Goal: Information Seeking & Learning: Learn about a topic

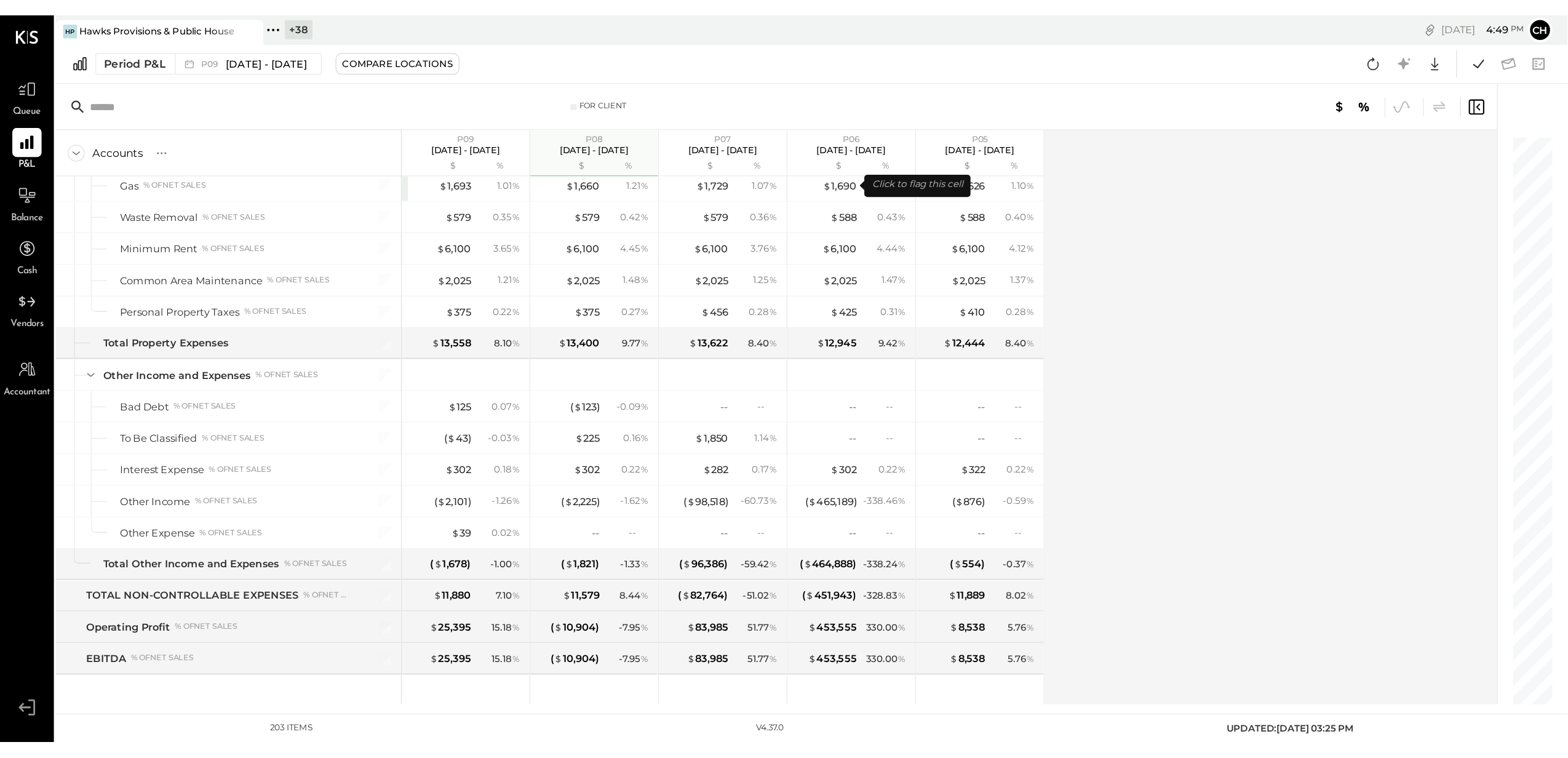
scroll to position [4227, 0]
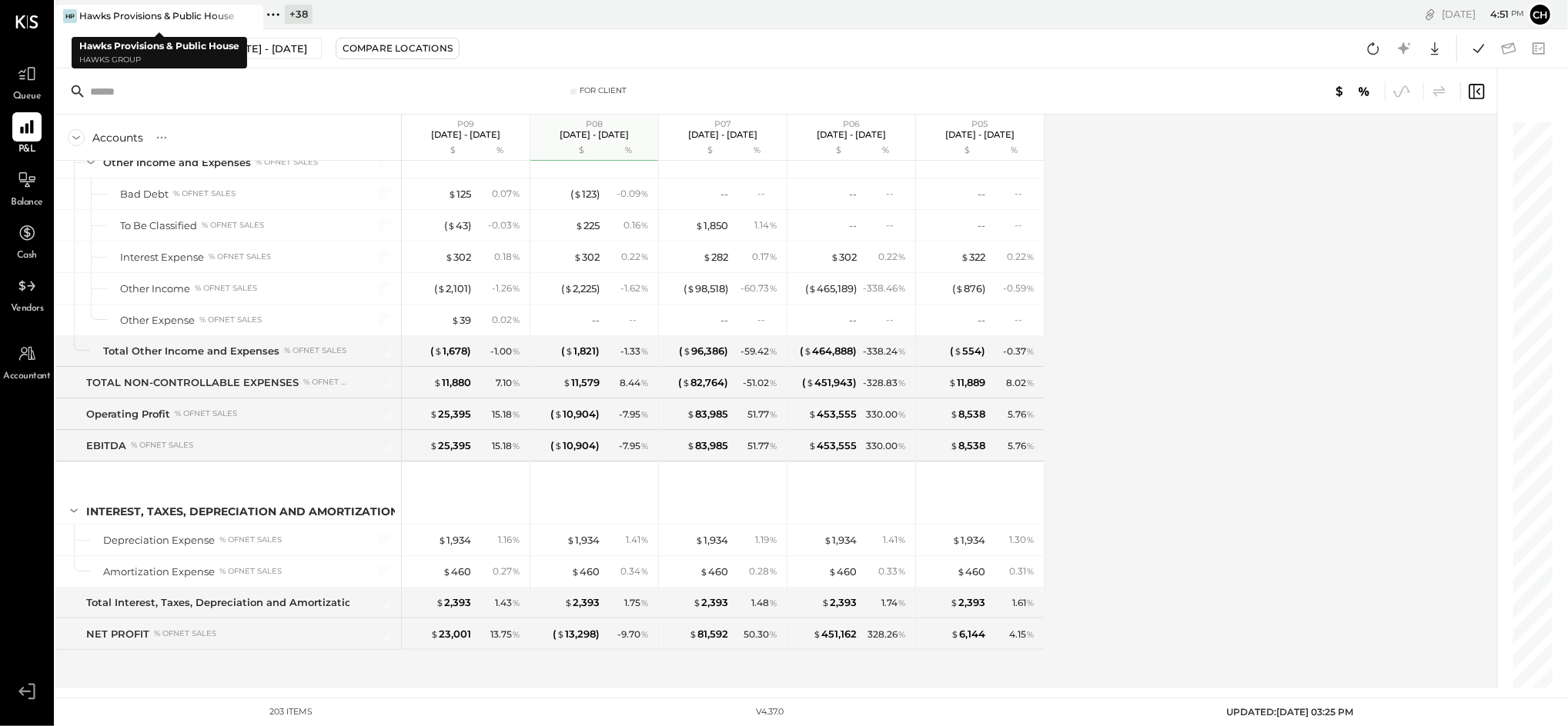
click at [128, 22] on div "Hawks Provisions & Public House" at bounding box center [156, 15] width 155 height 13
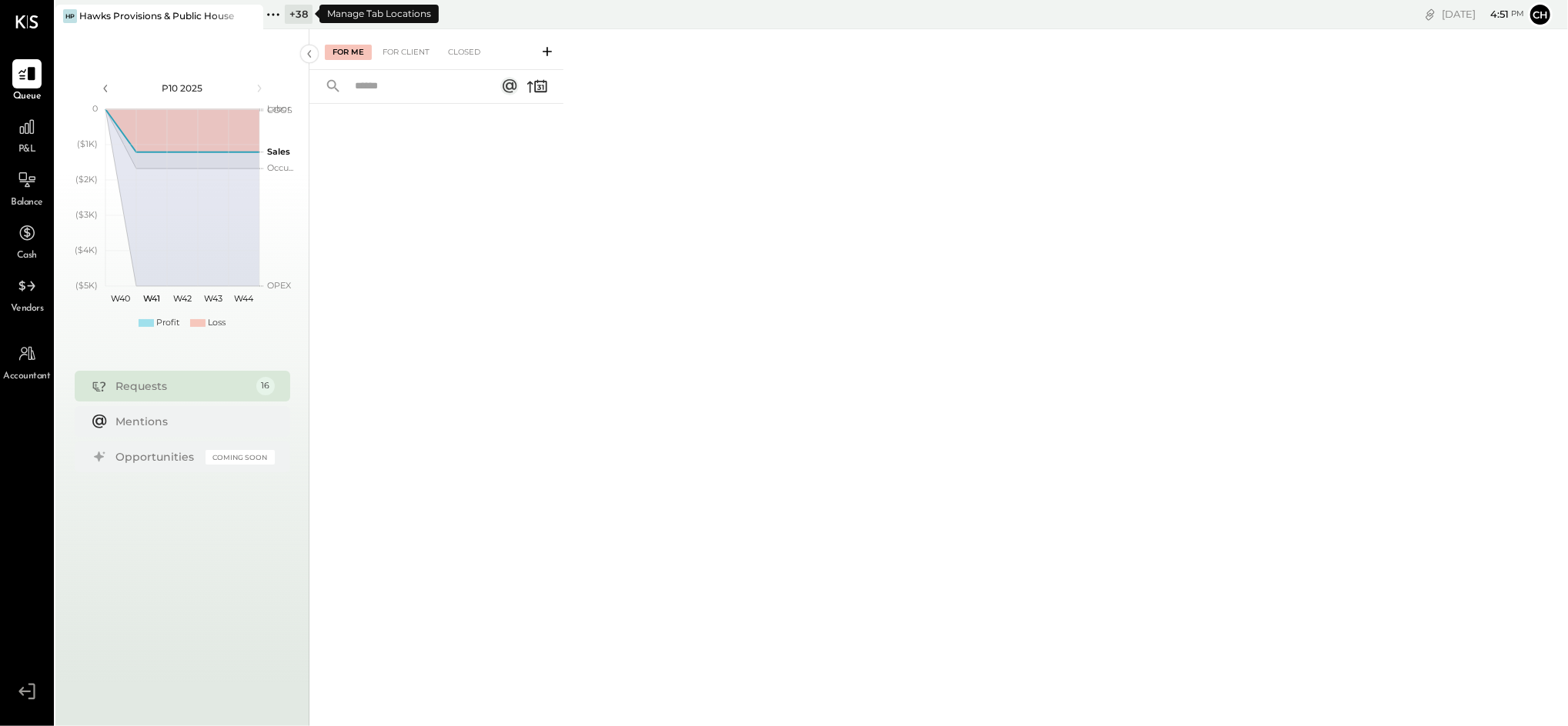
click at [276, 16] on icon at bounding box center [273, 15] width 20 height 20
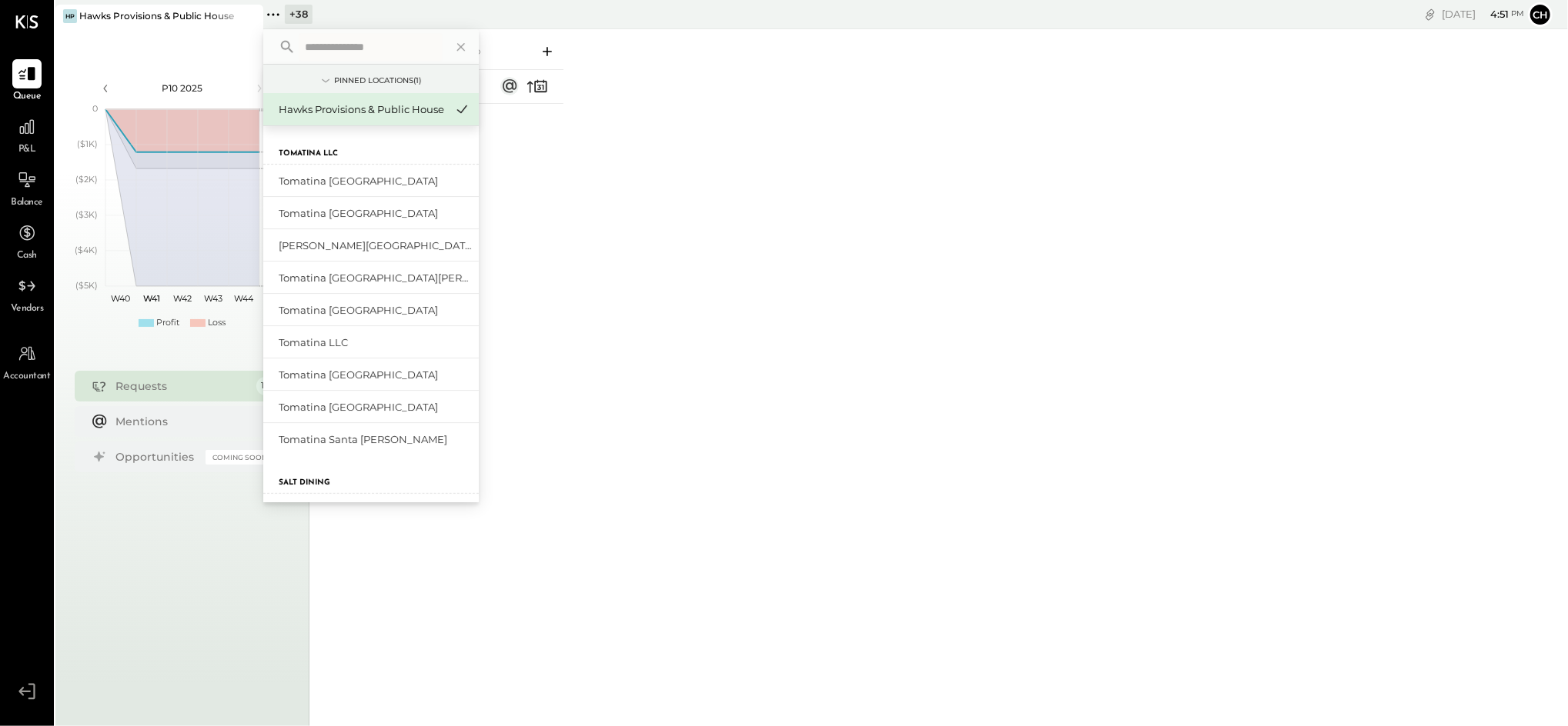
click at [356, 47] on input "text" at bounding box center [370, 47] width 143 height 27
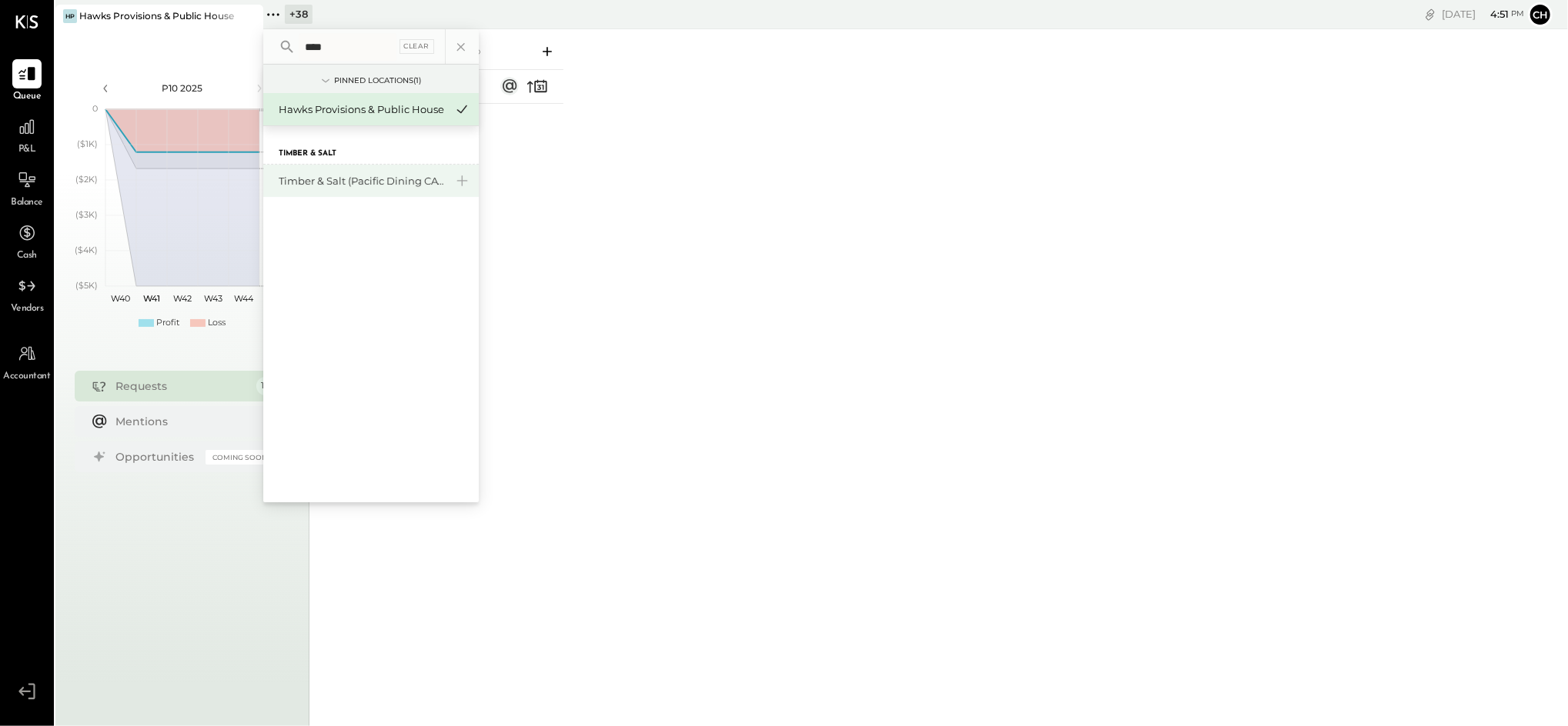
type input "****"
click at [323, 183] on div "Timber & Salt (Pacific Dining CA1 LLC)" at bounding box center [362, 181] width 166 height 15
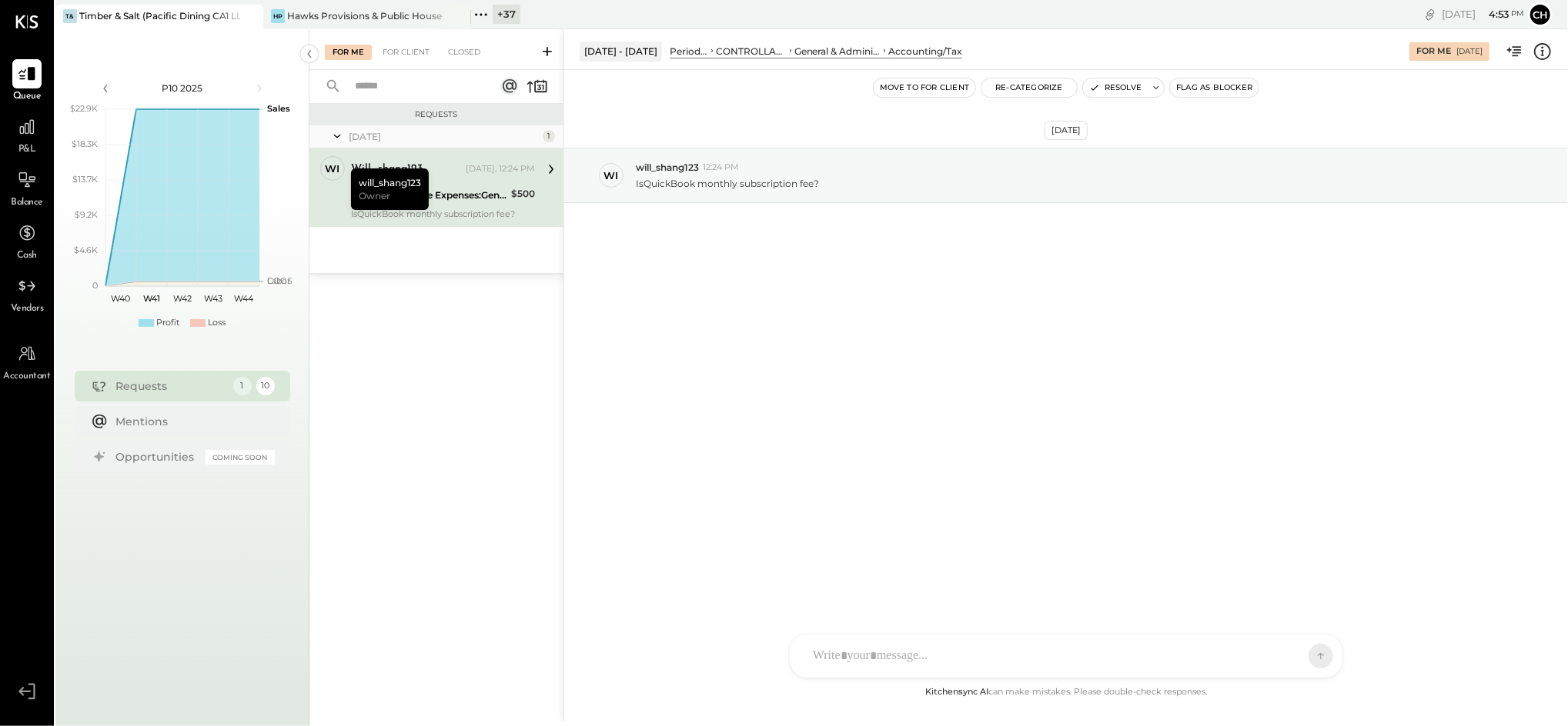
click at [911, 380] on div "[DATE] wi will_shang123 12:24 PM IsQuickBook monthly subscription fee?" at bounding box center [1066, 376] width 1004 height 613
click at [30, 129] on icon at bounding box center [27, 127] width 15 height 15
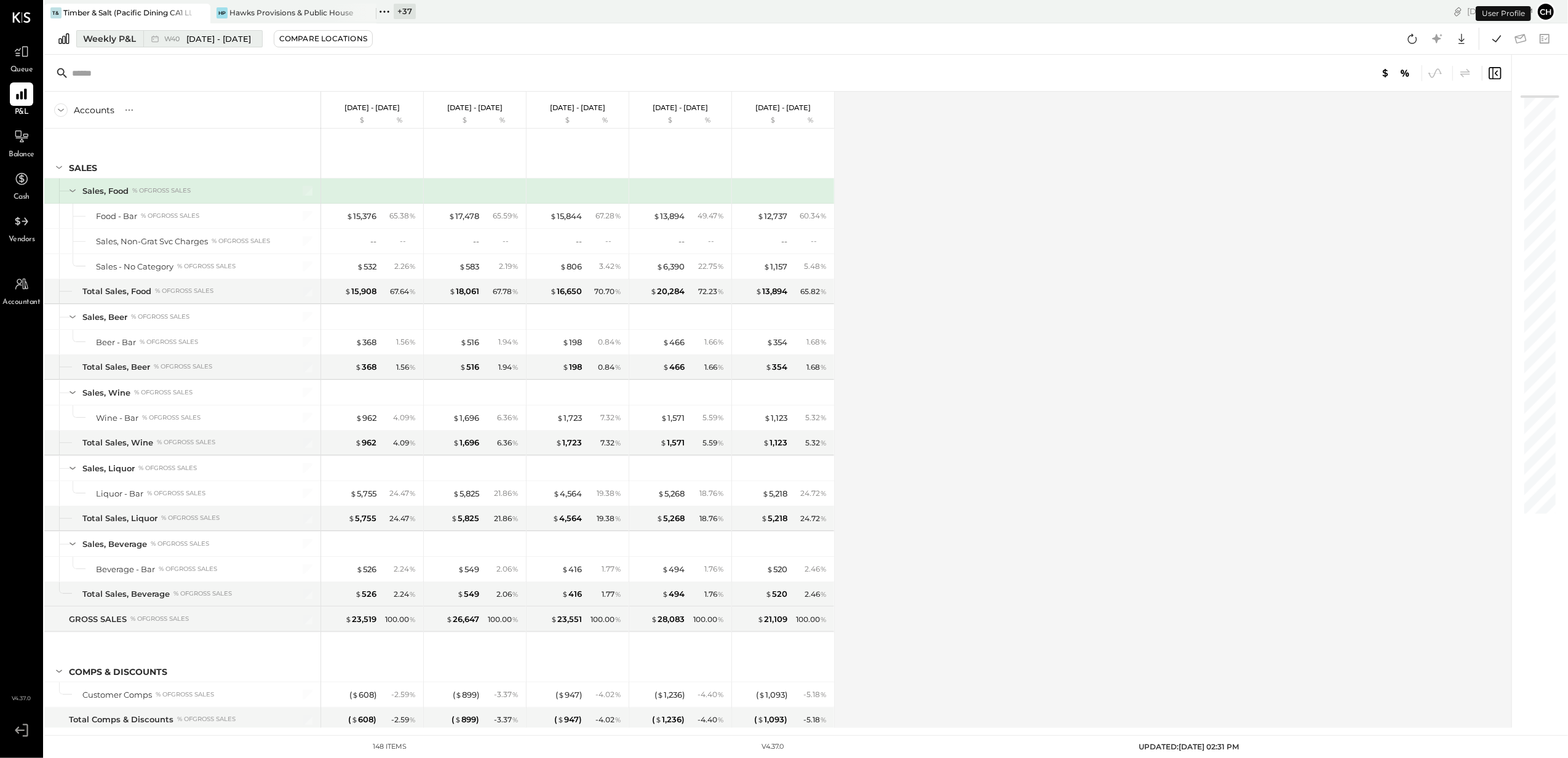
click at [122, 42] on div "Weekly P&L" at bounding box center [110, 39] width 53 height 12
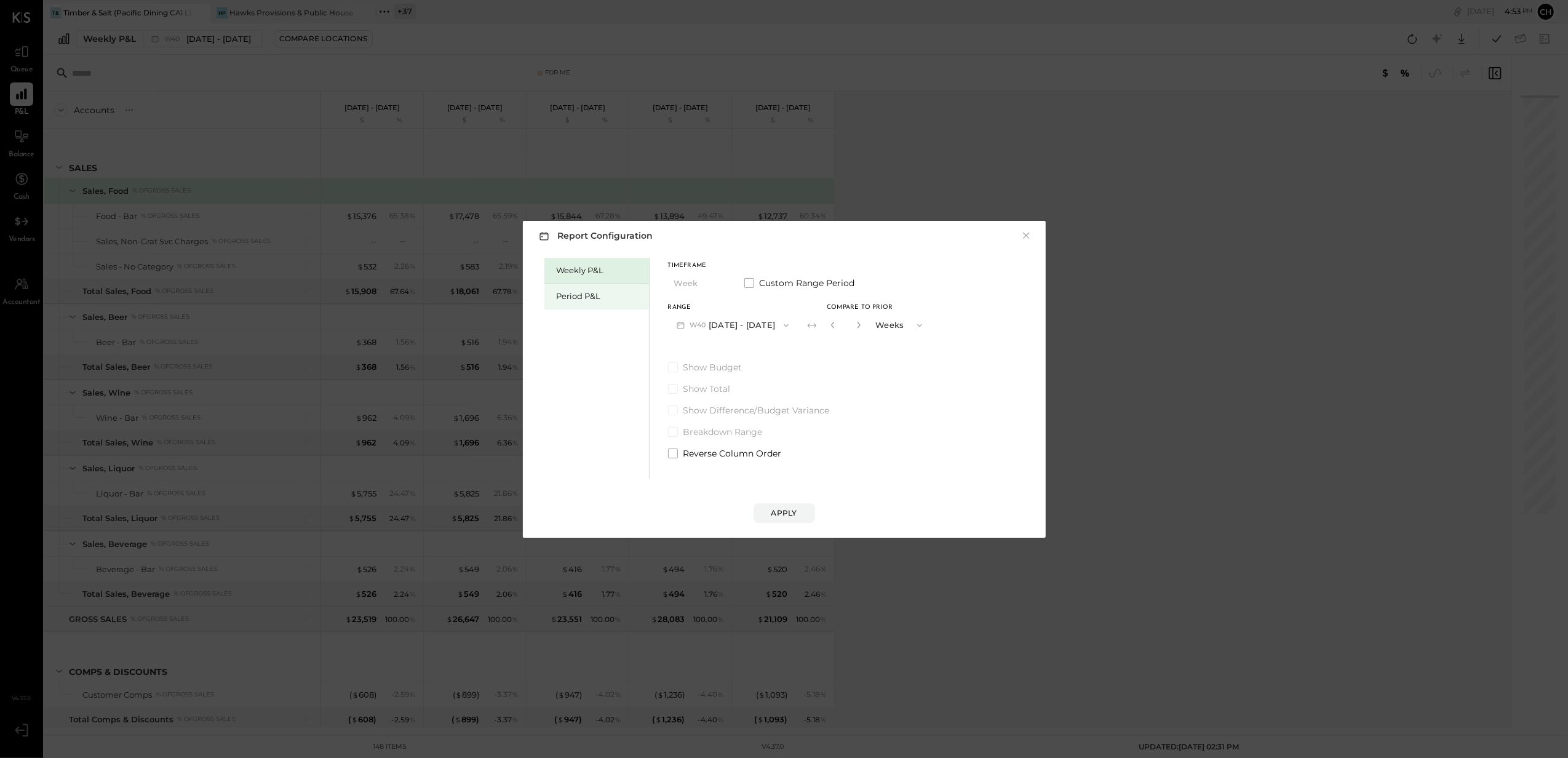
click at [587, 293] on div "Period P&L" at bounding box center [600, 296] width 86 height 12
click at [764, 325] on button "P10 [DATE] - [DATE]" at bounding box center [731, 325] width 126 height 23
click at [749, 350] on span "[DATE] - [DATE]" at bounding box center [725, 353] width 59 height 10
click at [857, 330] on button "Compare" at bounding box center [834, 328] width 61 height 20
click at [856, 325] on icon "button" at bounding box center [856, 324] width 7 height 7
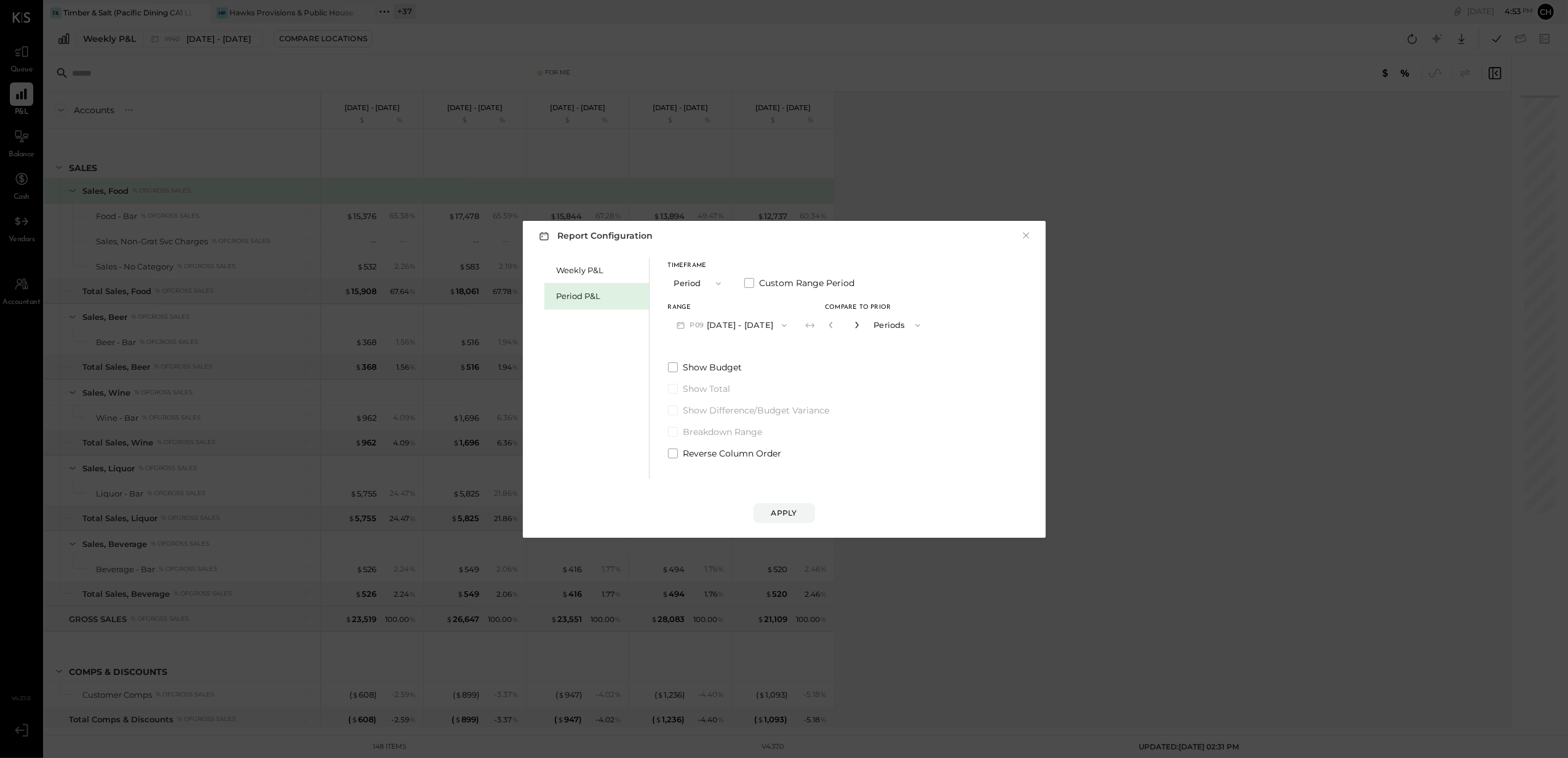
click at [856, 325] on icon "button" at bounding box center [856, 324] width 7 height 7
type input "*"
click at [789, 505] on button "Apply" at bounding box center [784, 513] width 61 height 20
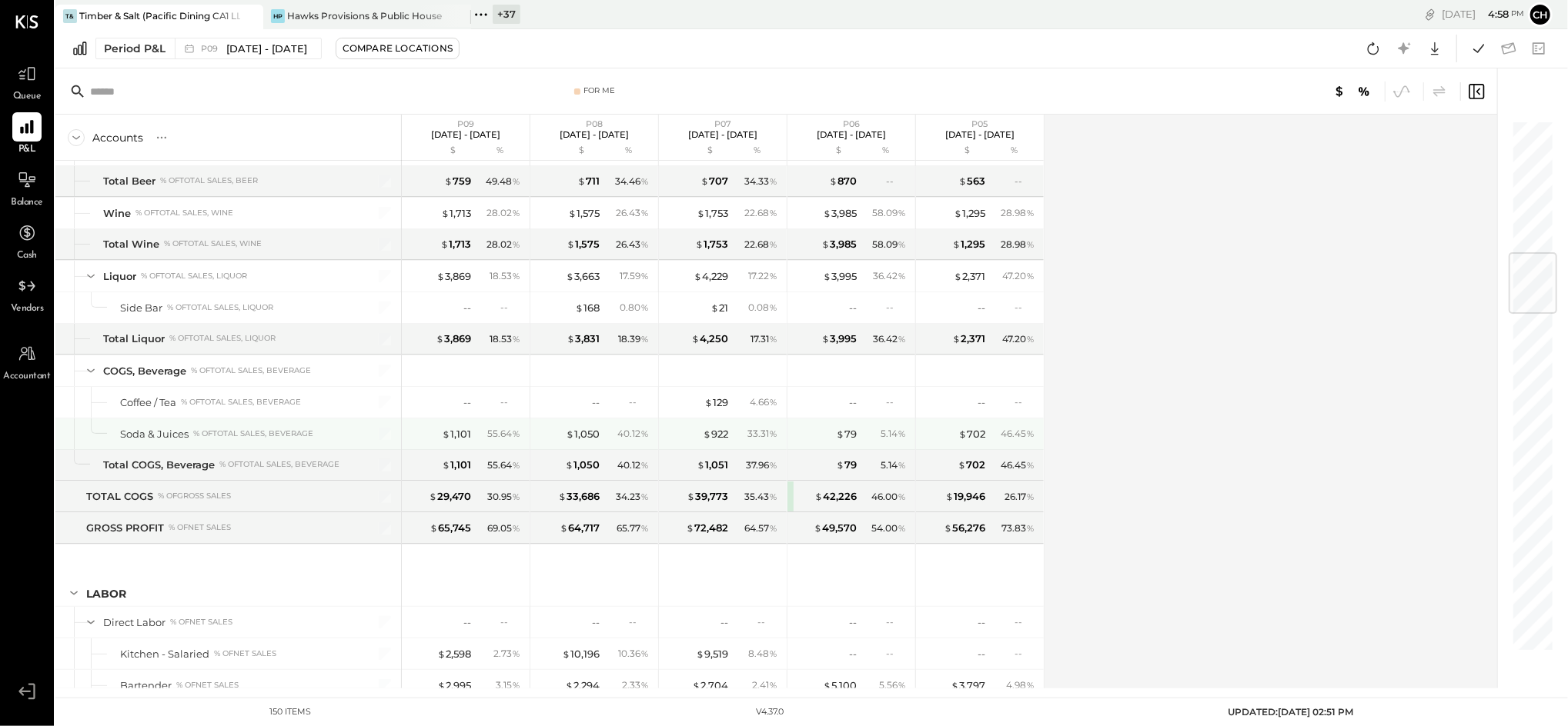
scroll to position [1436, 0]
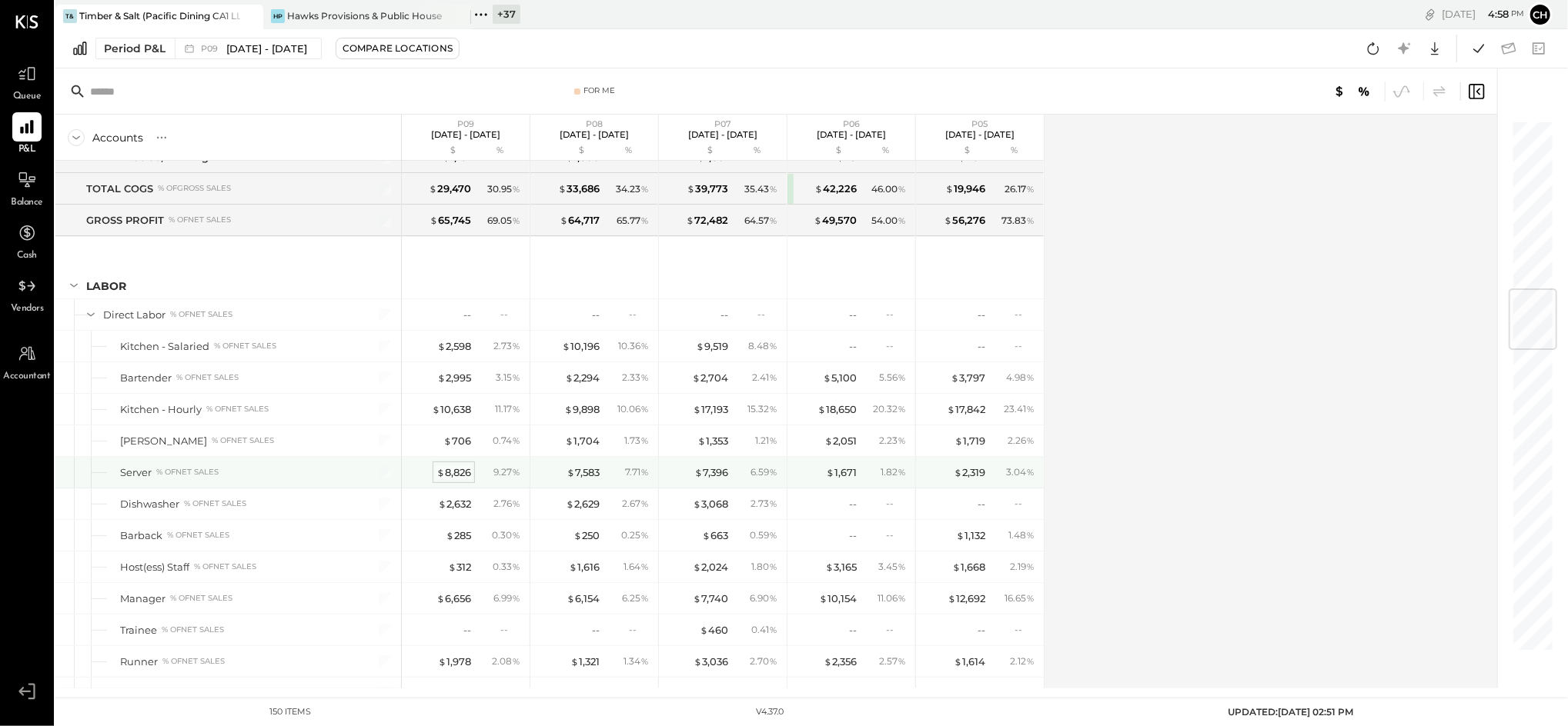
click at [458, 471] on div "$ 8,826" at bounding box center [453, 473] width 35 height 15
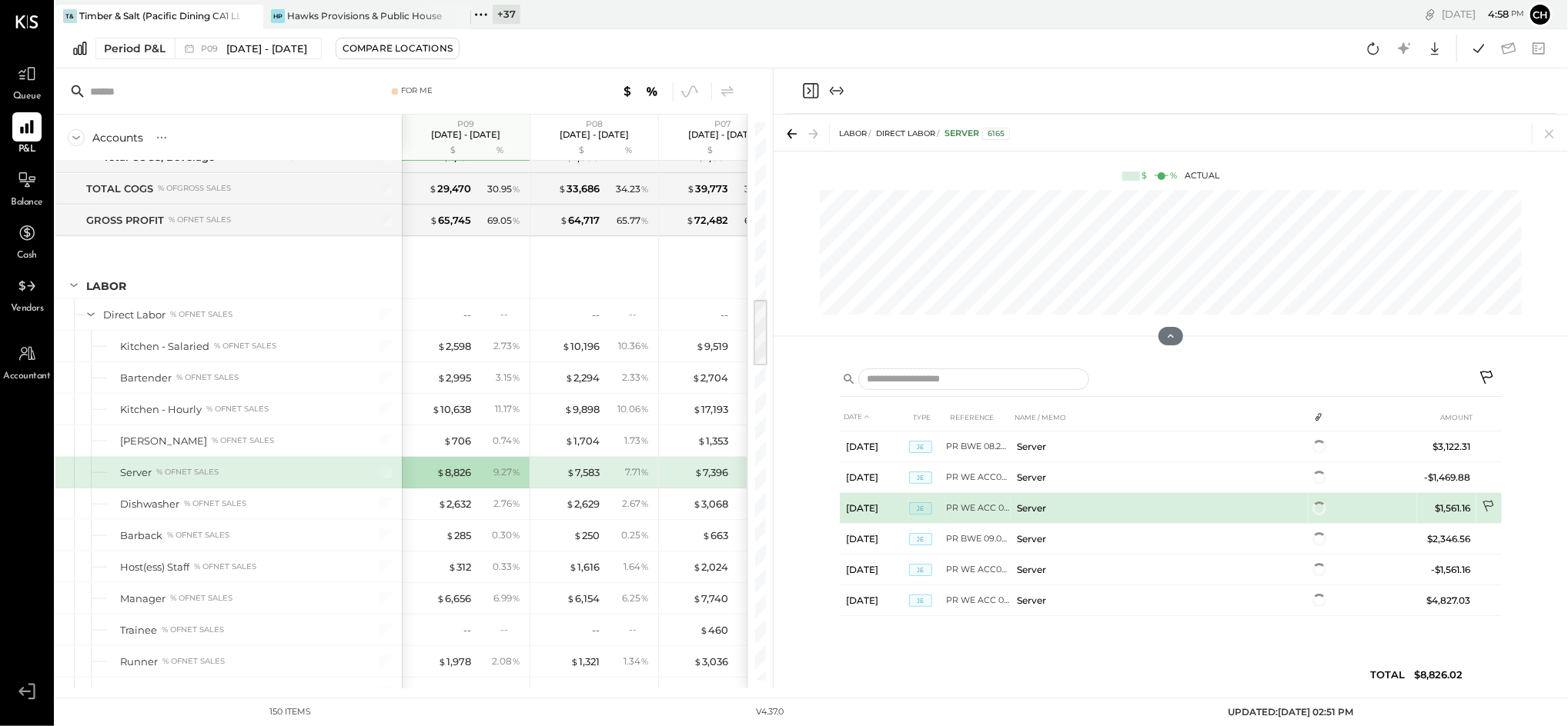
click at [1492, 508] on icon at bounding box center [1489, 508] width 15 height 15
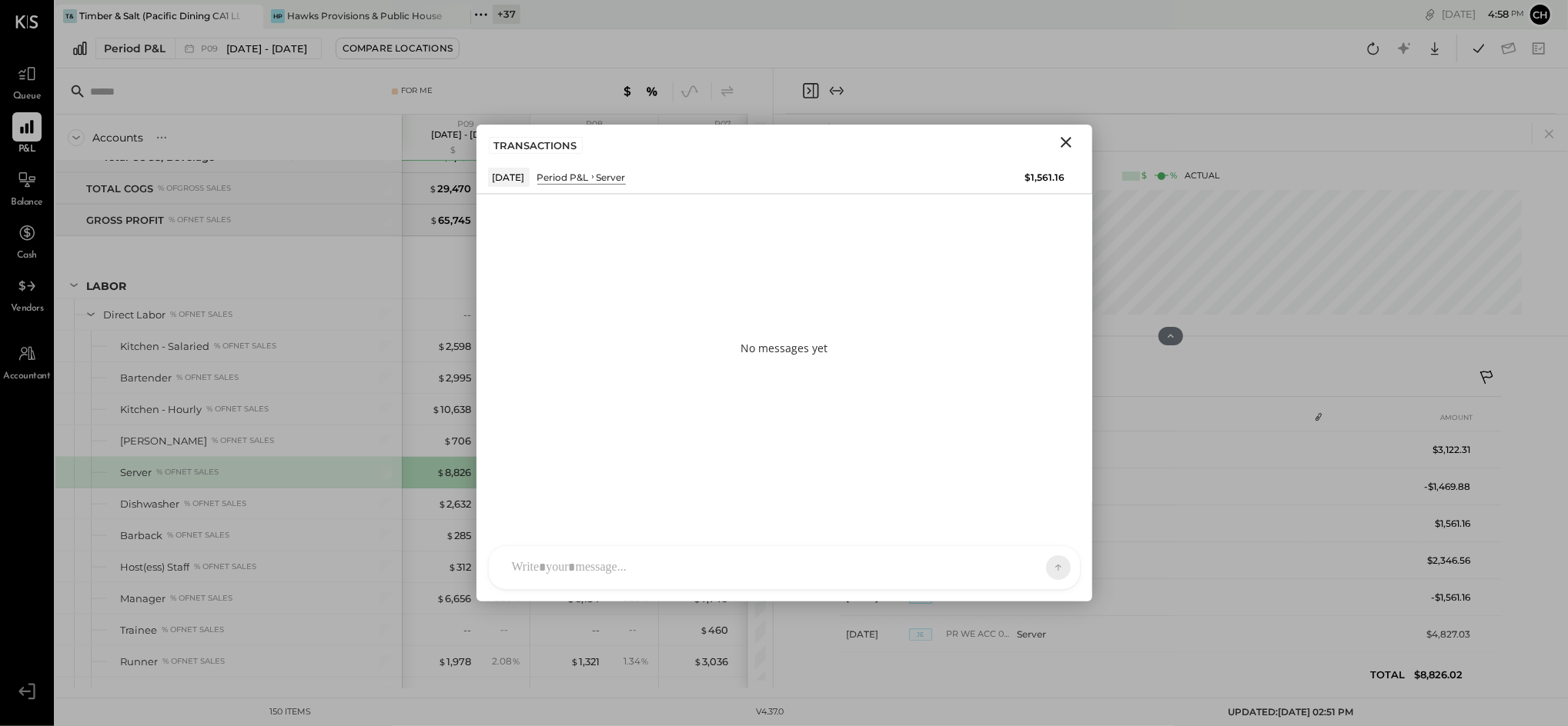
click at [608, 571] on div "[PERSON_NAME] [PERSON_NAME] [PERSON_NAME] R [PERSON_NAME] will_shang123 Y yutar…" at bounding box center [784, 567] width 593 height 44
click at [1065, 140] on icon "Close" at bounding box center [1066, 142] width 19 height 19
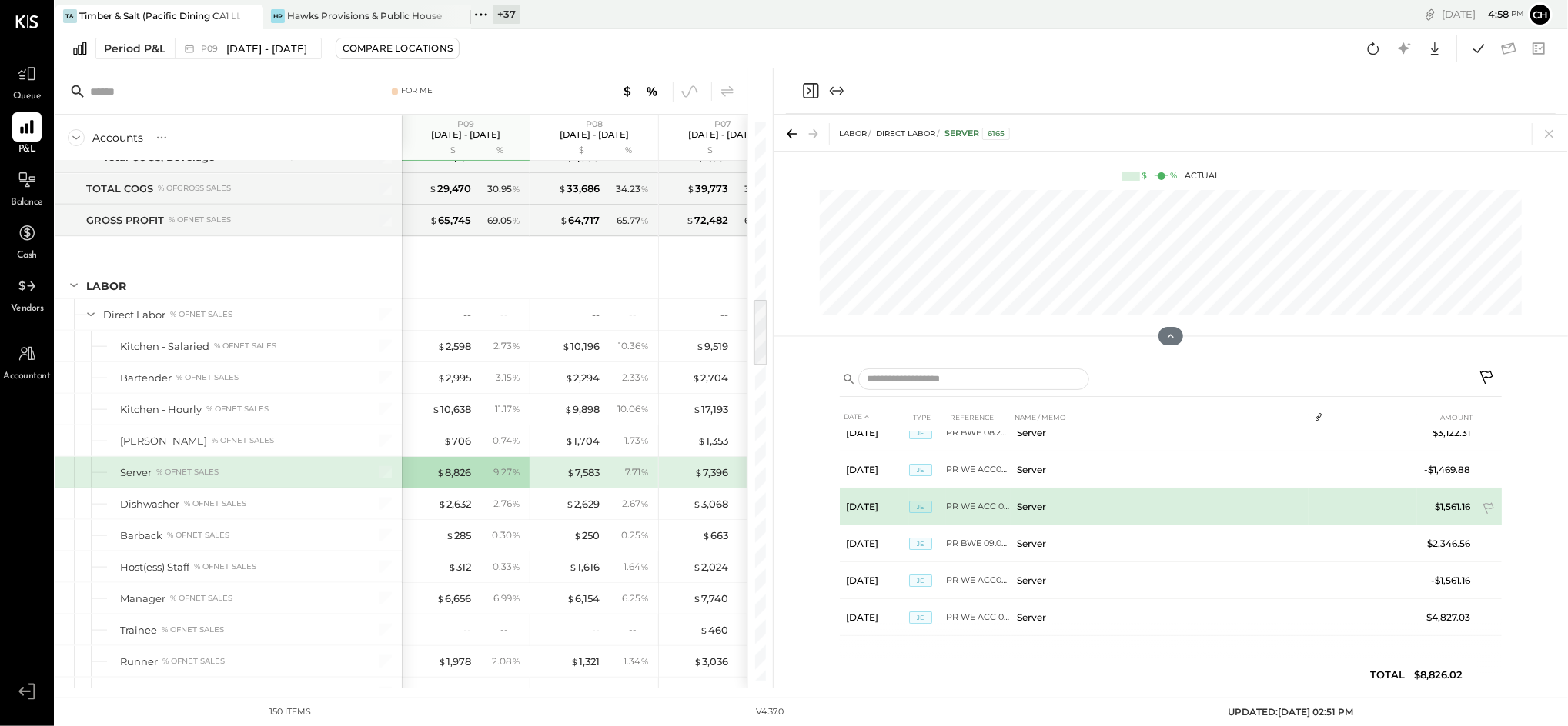
scroll to position [19, 0]
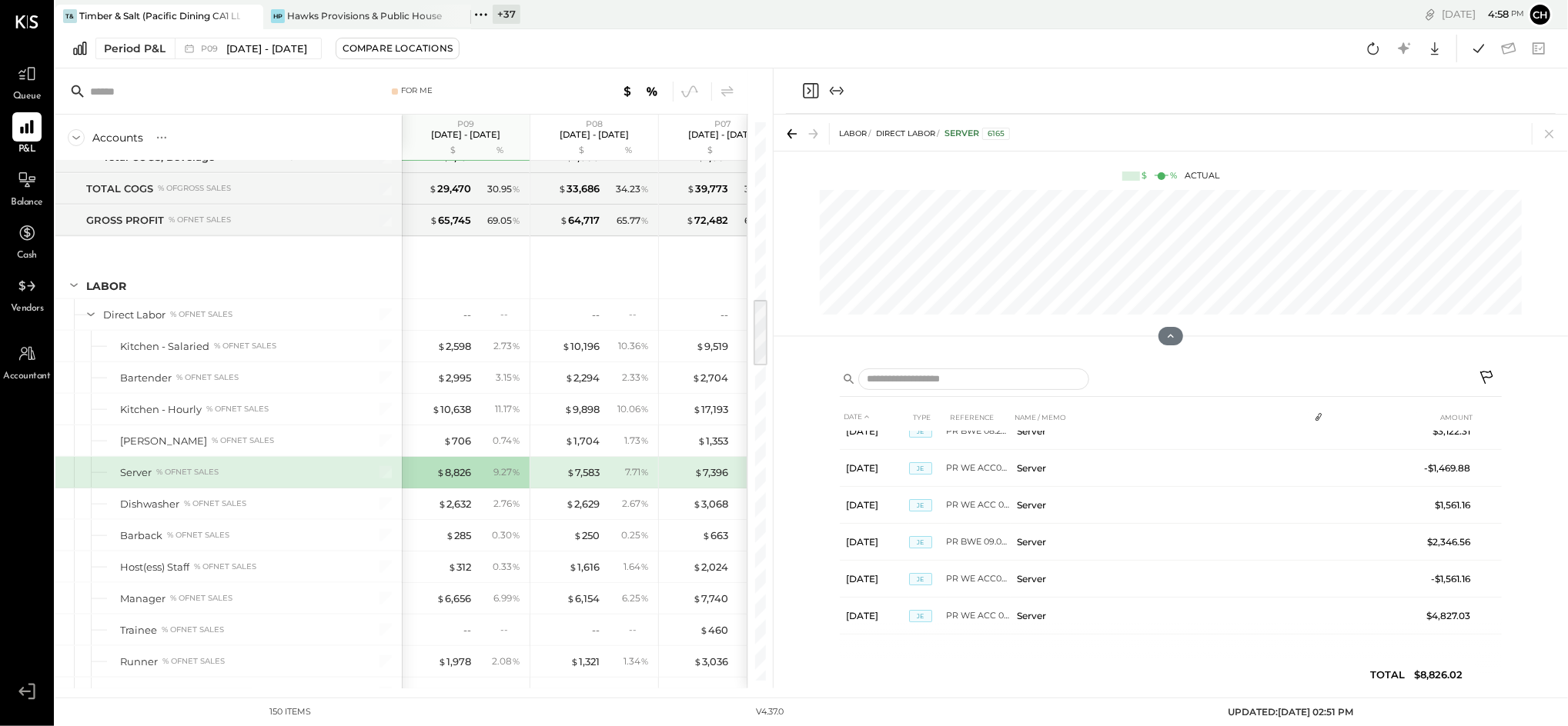
click at [495, 473] on div "9.27 %" at bounding box center [506, 472] width 27 height 14
click at [1556, 135] on icon at bounding box center [1549, 134] width 22 height 22
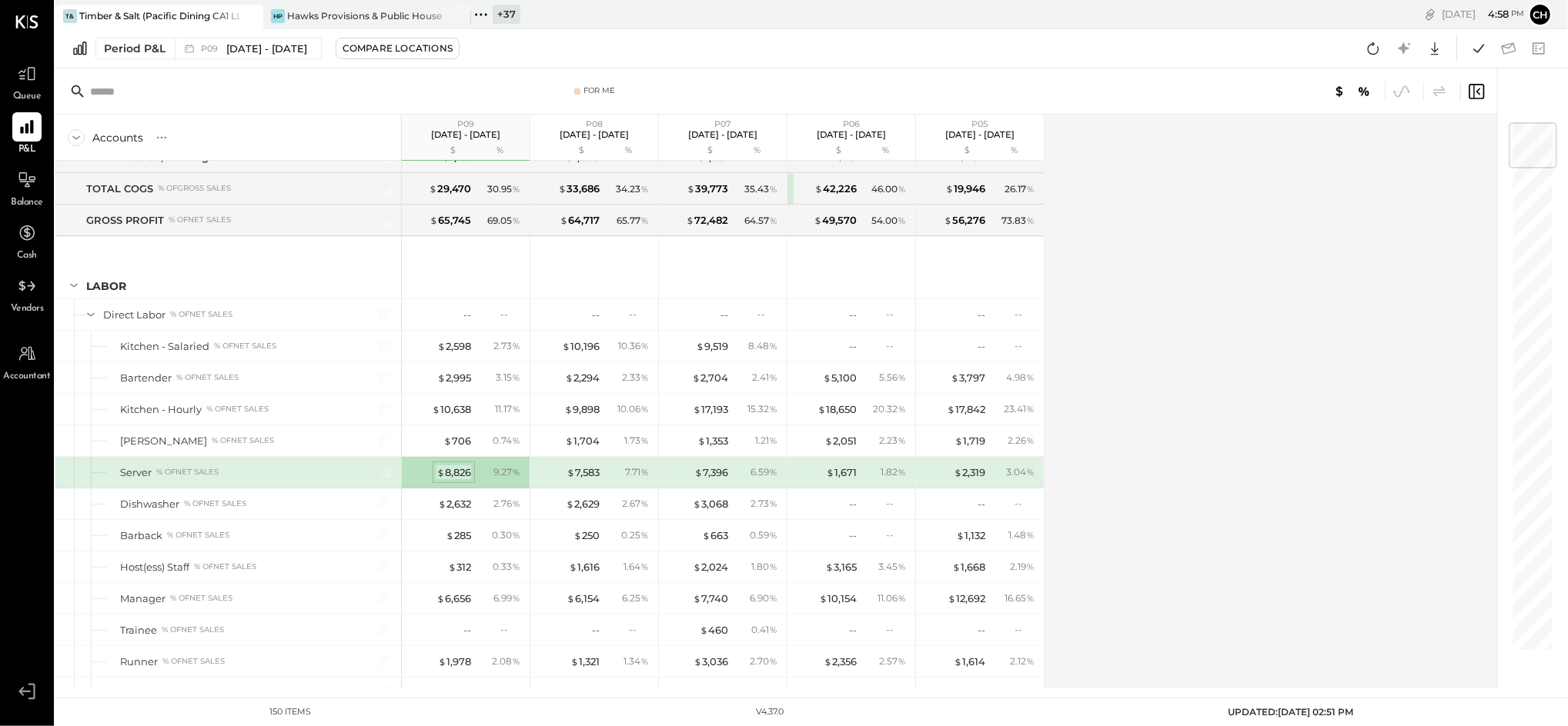
click at [466, 474] on div "$ 8,826" at bounding box center [453, 473] width 35 height 15
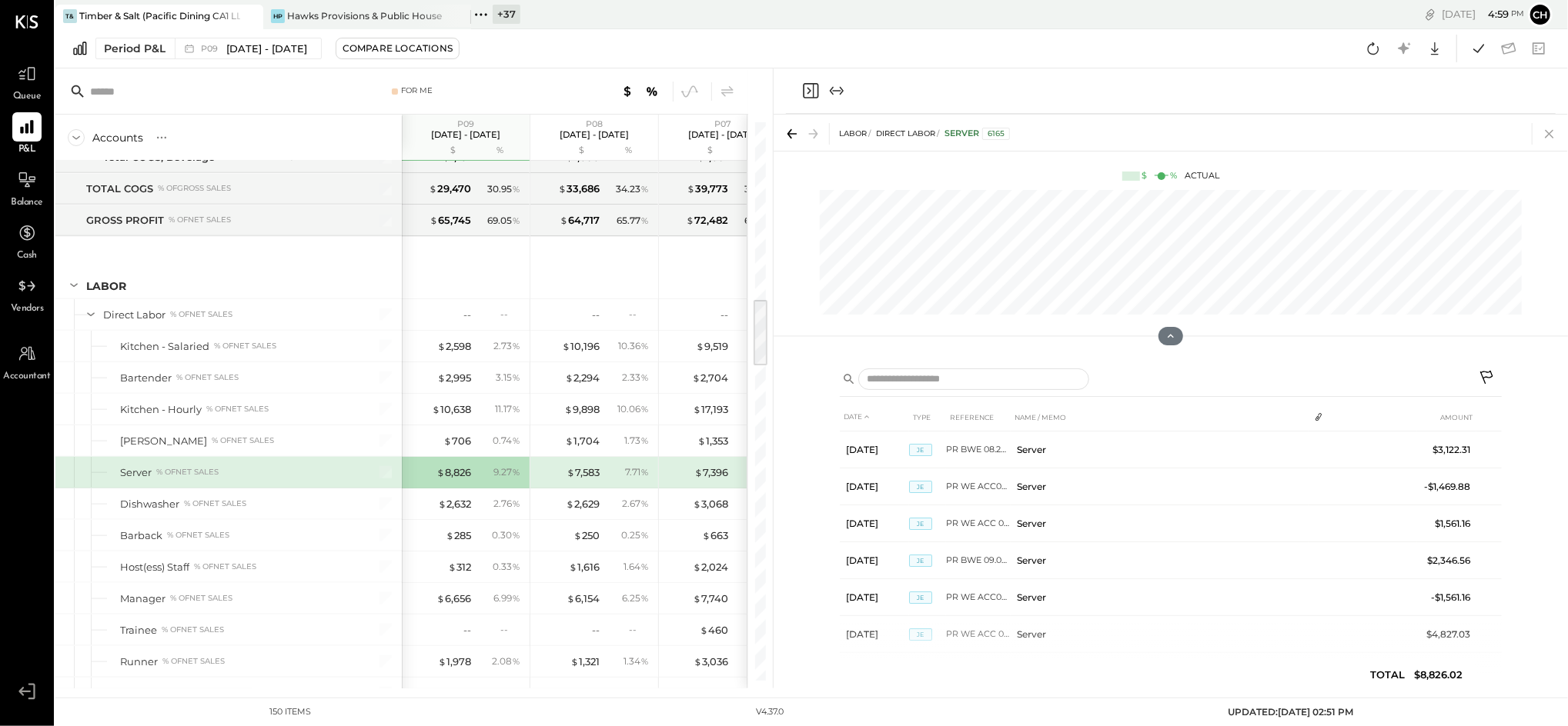
click at [1544, 130] on icon at bounding box center [1549, 134] width 22 height 22
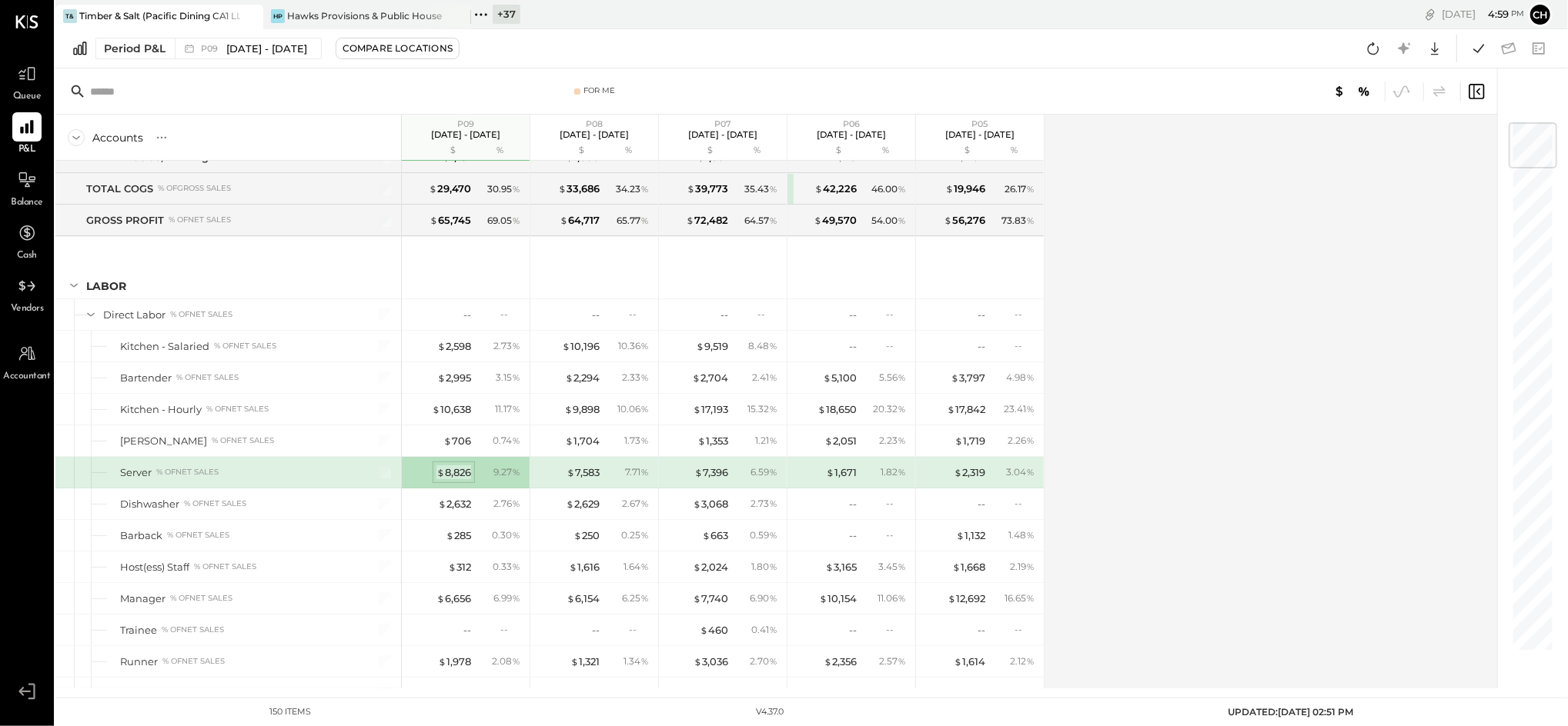
click at [465, 471] on div "$ 8,826" at bounding box center [453, 473] width 35 height 15
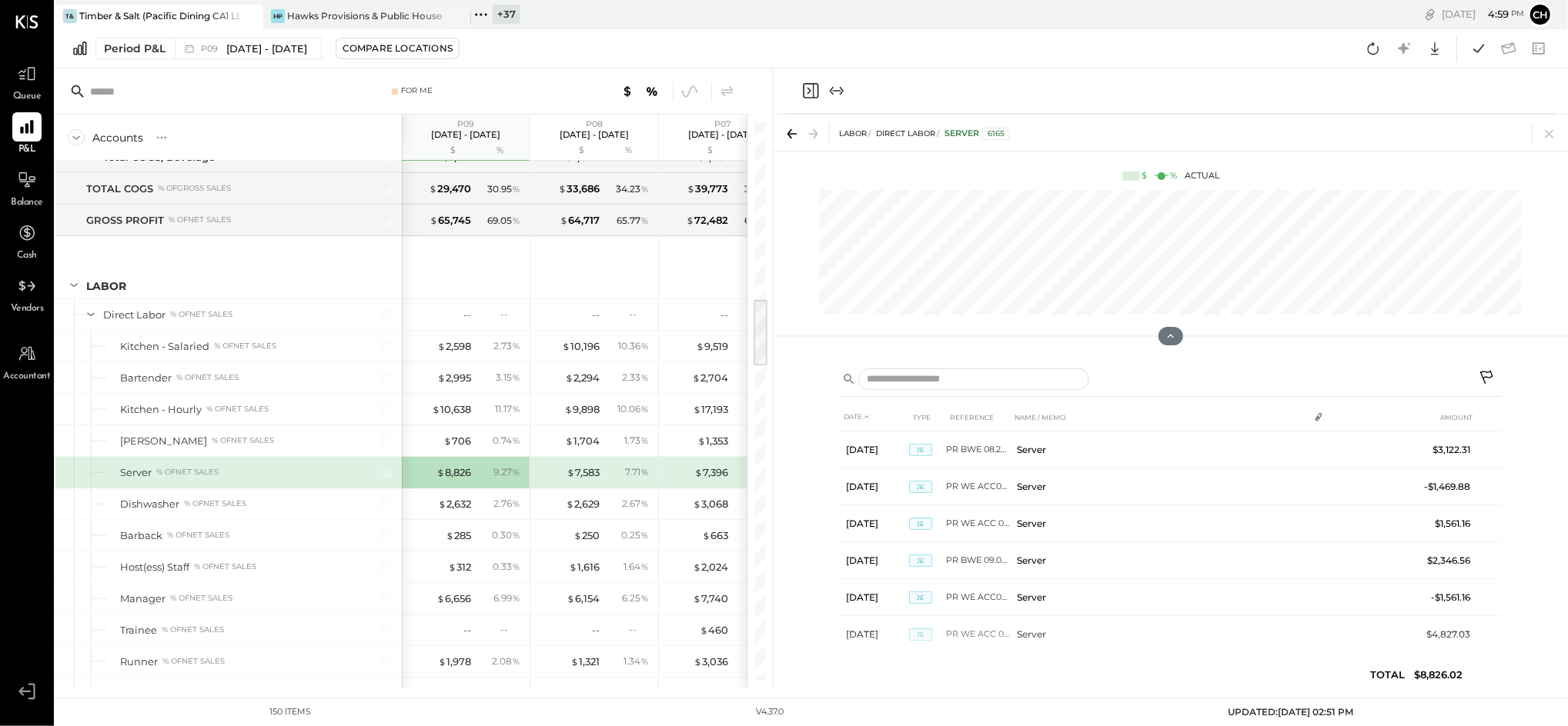
click at [1490, 373] on icon at bounding box center [1487, 379] width 19 height 19
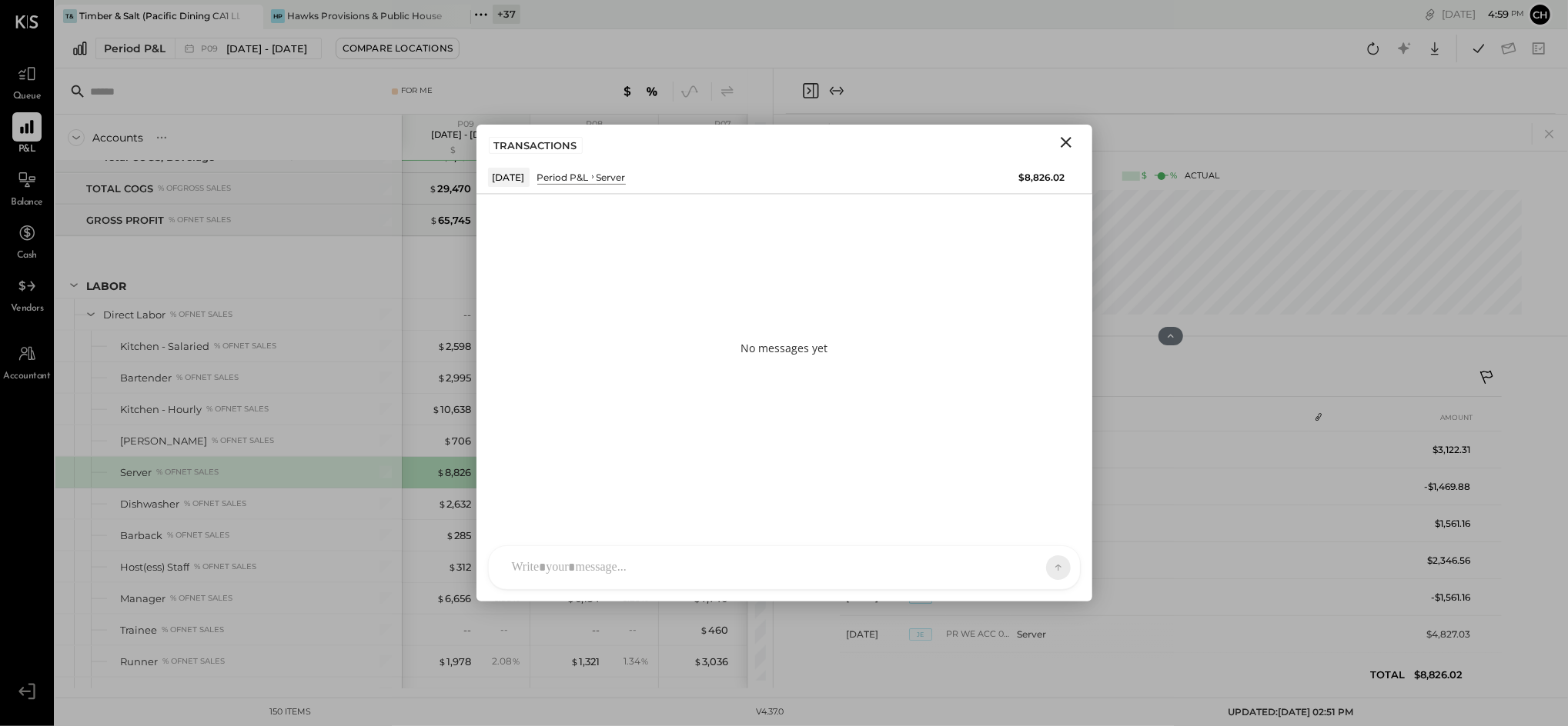
click at [691, 568] on div "[PERSON_NAME] [PERSON_NAME] [PERSON_NAME] R [PERSON_NAME] will_shang123 Y yutar…" at bounding box center [784, 567] width 593 height 44
click at [1007, 564] on span "ALL" at bounding box center [1004, 567] width 19 height 13
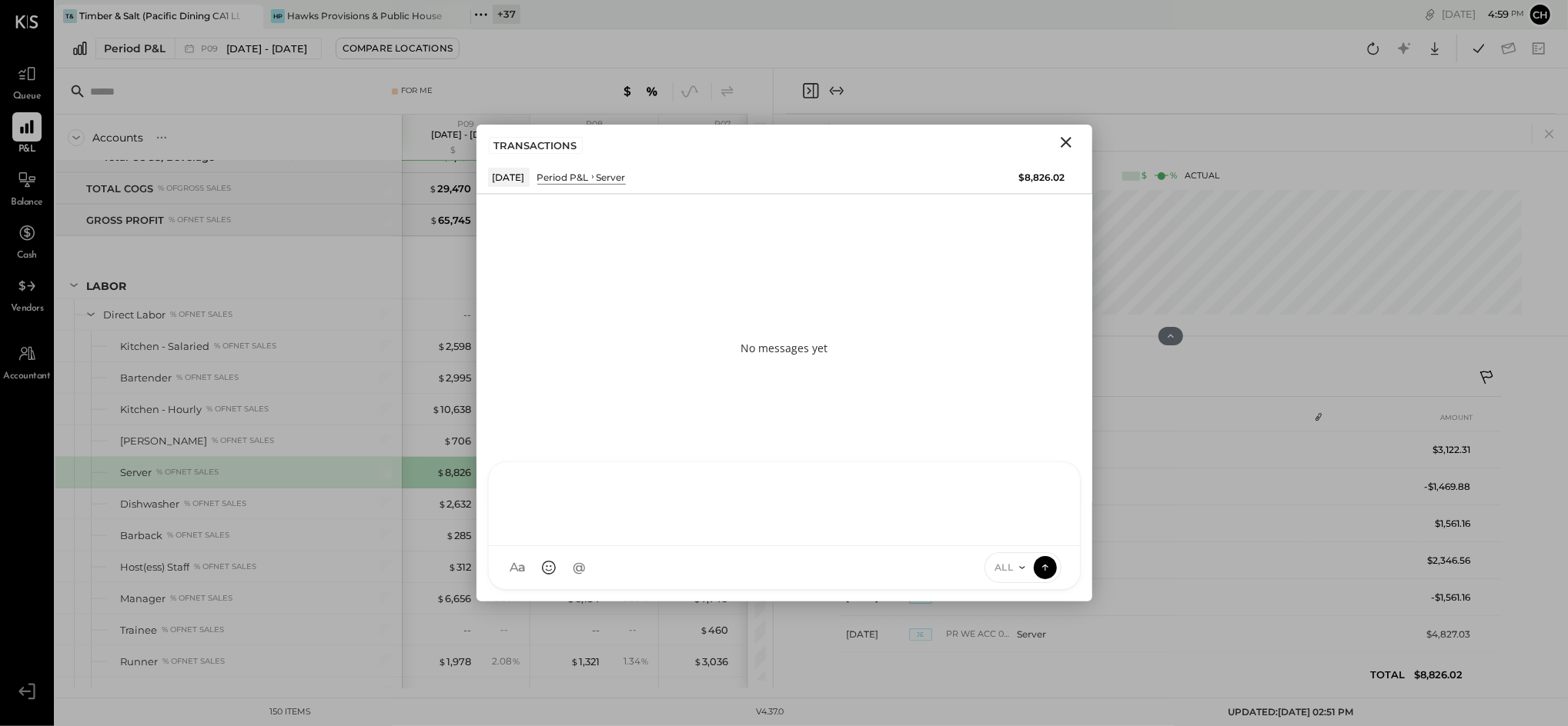
click at [1007, 564] on span "ALL" at bounding box center [1004, 567] width 19 height 13
click at [1067, 142] on icon "Close" at bounding box center [1066, 142] width 19 height 19
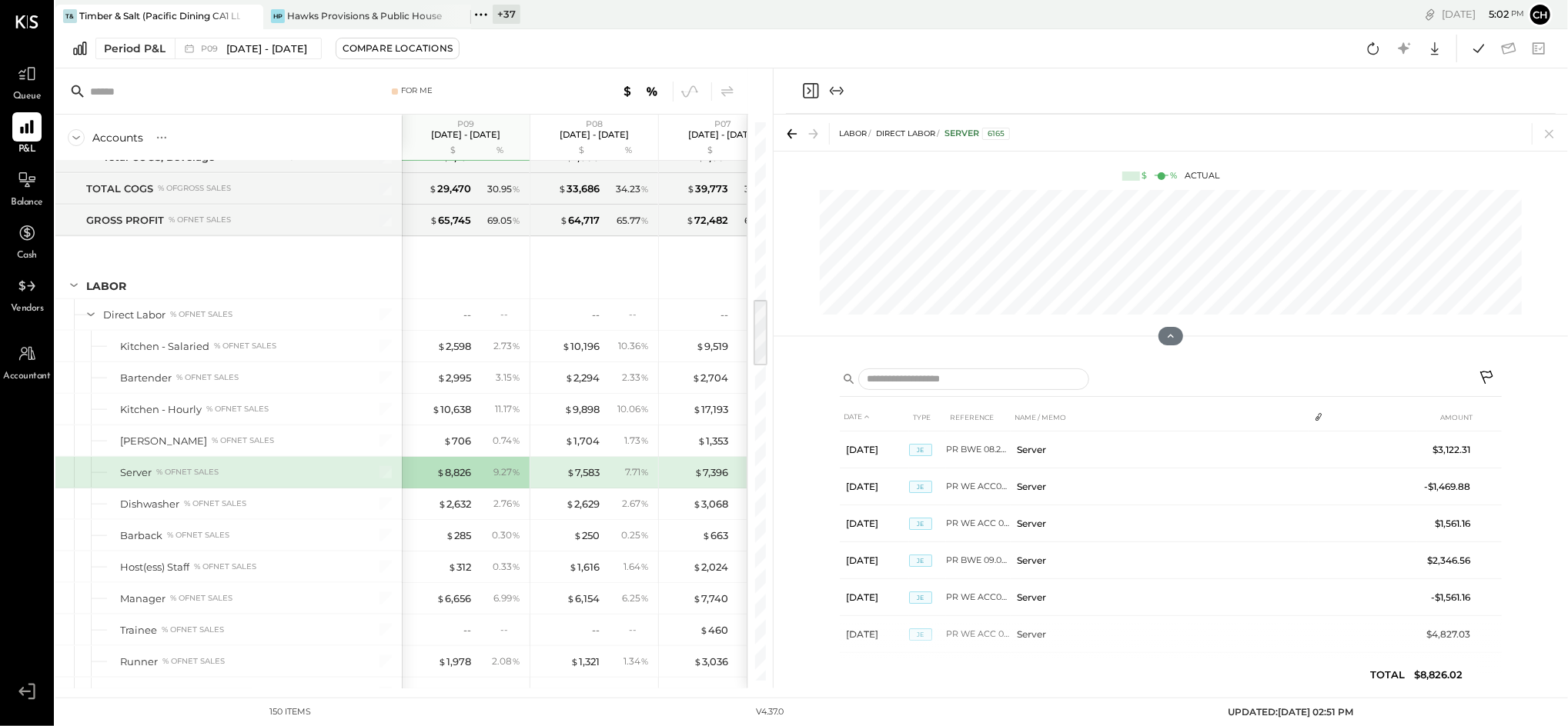
drag, startPoint x: 483, startPoint y: 10, endPoint x: 465, endPoint y: 34, distance: 30.0
click at [483, 10] on icon at bounding box center [480, 15] width 20 height 20
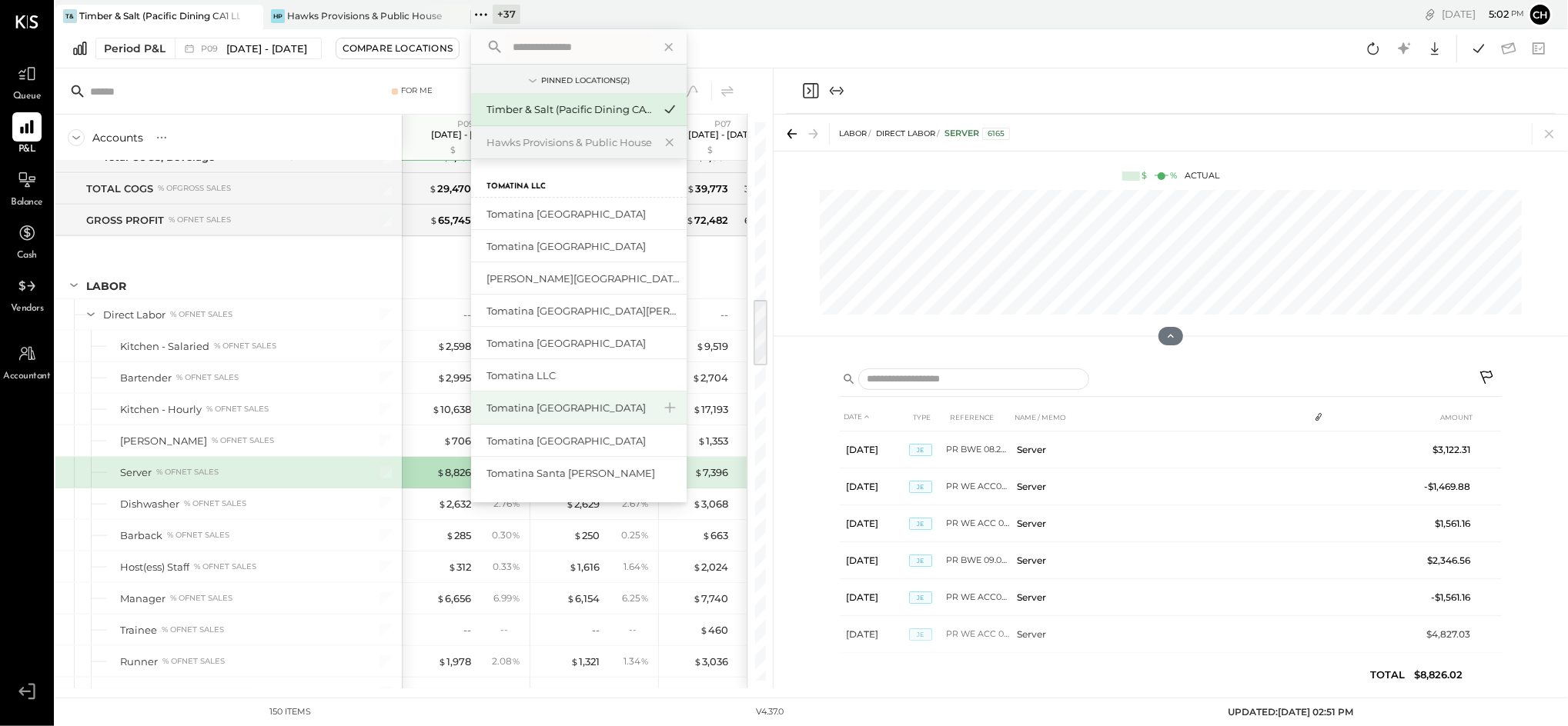
click at [559, 401] on div "Tomatina [GEOGRAPHIC_DATA]" at bounding box center [569, 408] width 166 height 15
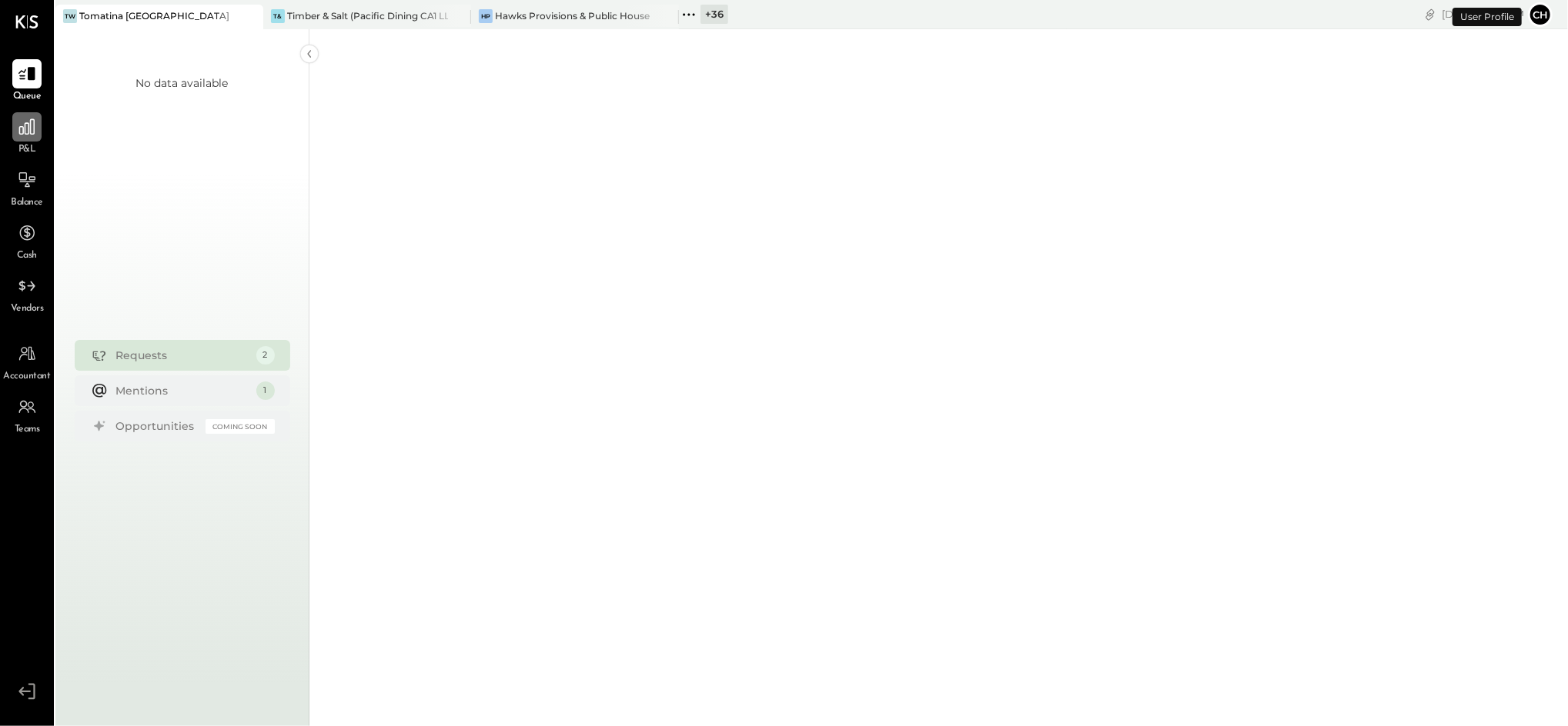
click at [25, 136] on icon at bounding box center [27, 127] width 20 height 20
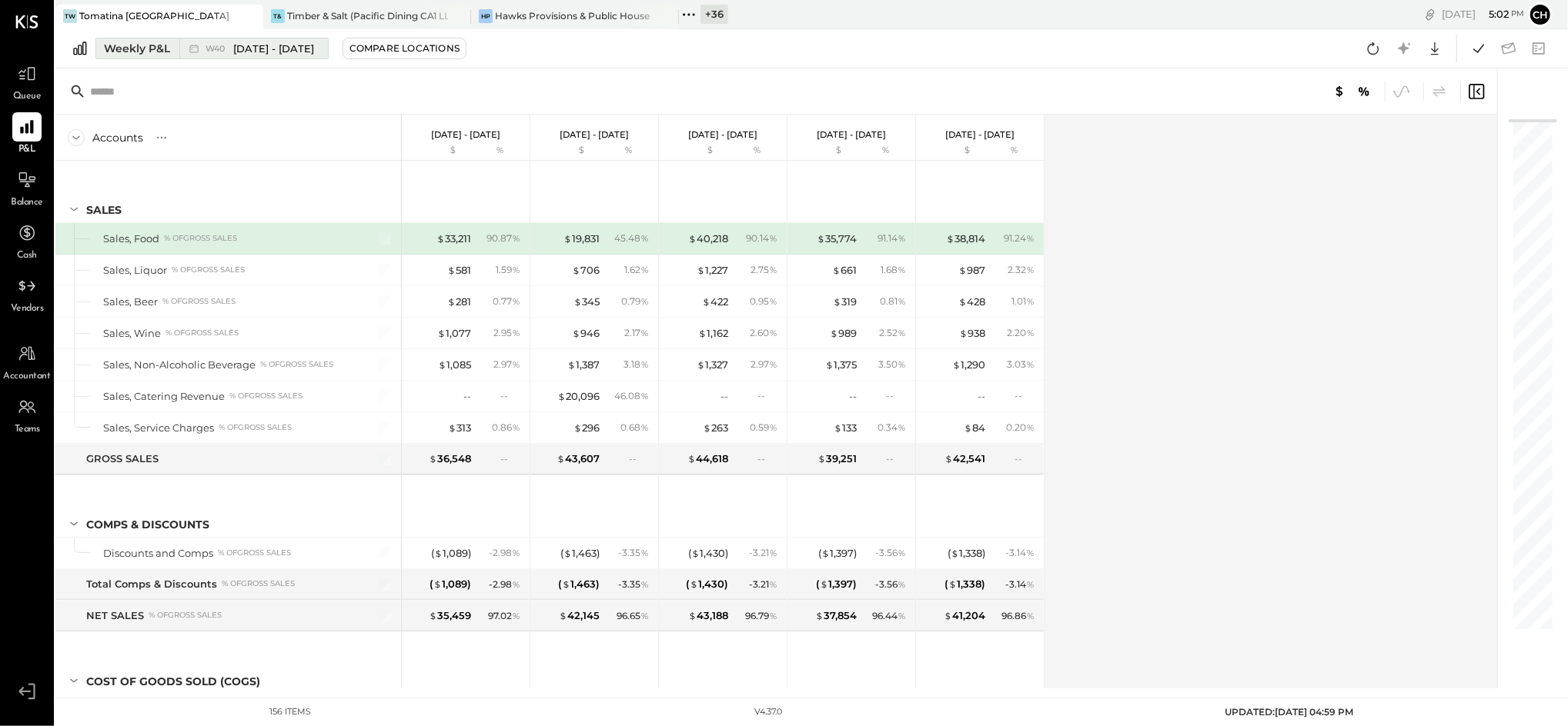
click at [228, 54] on div "W40 [DATE] - [DATE]" at bounding box center [260, 49] width 109 height 15
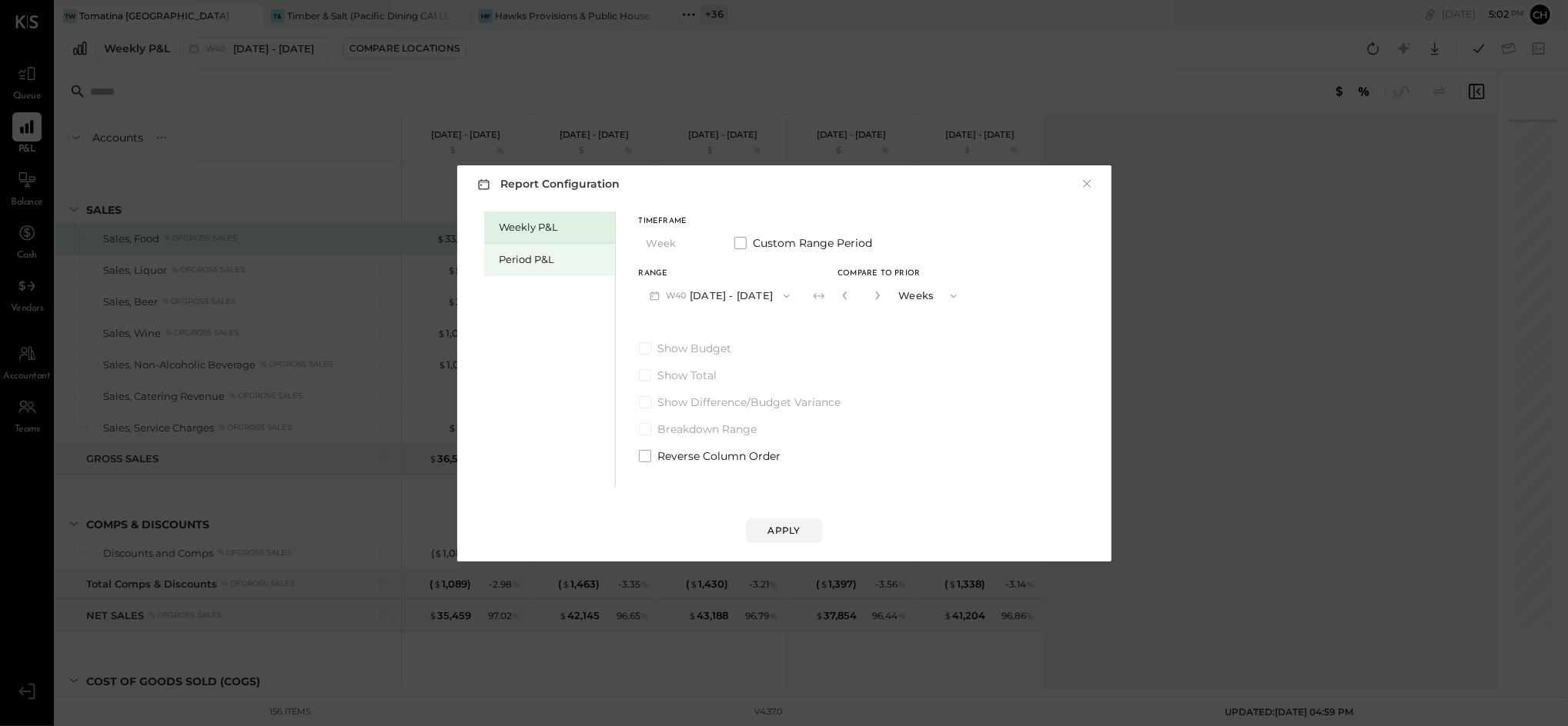
drag, startPoint x: 520, startPoint y: 267, endPoint x: 531, endPoint y: 272, distance: 12.1
click at [522, 266] on div "Period P&L" at bounding box center [554, 259] width 108 height 15
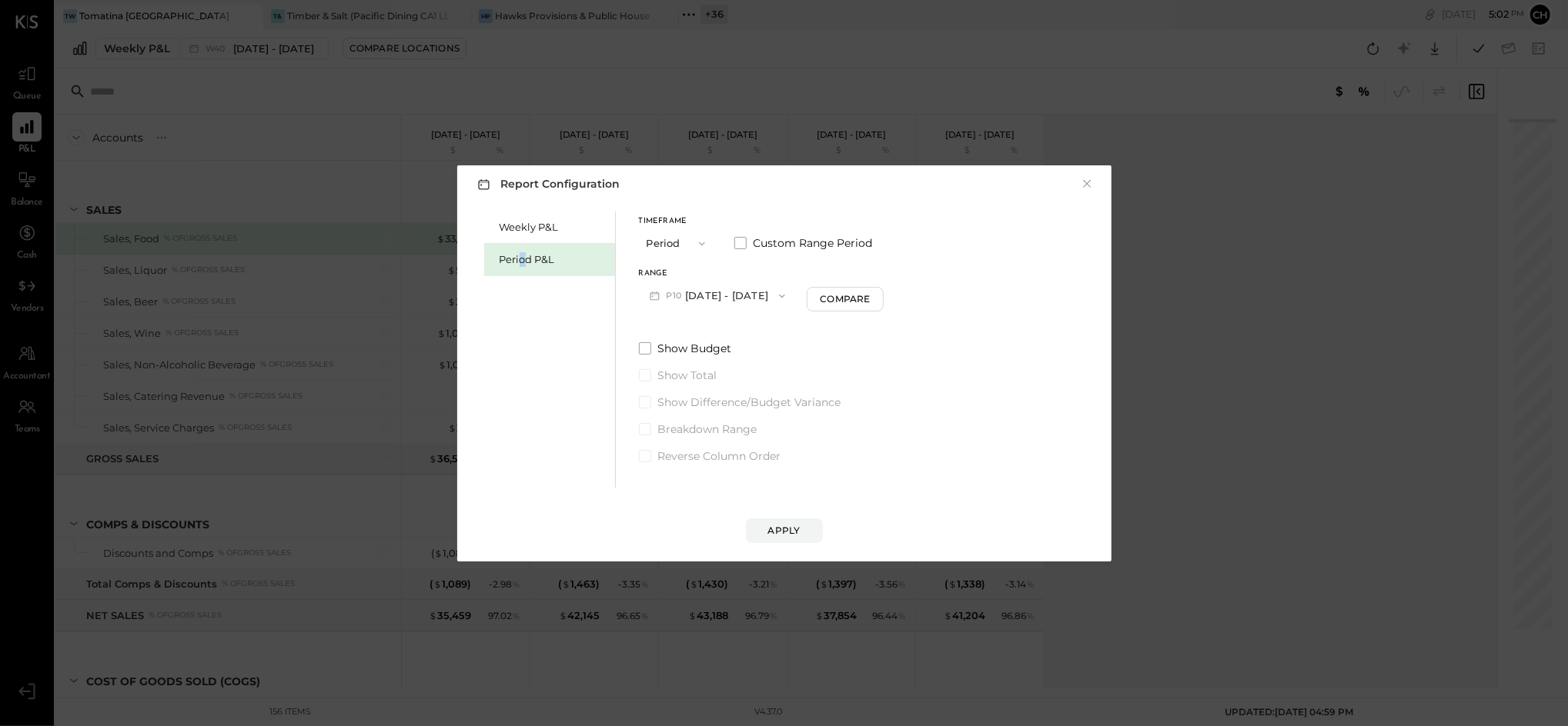
click at [792, 301] on button "P10 [DATE] - [DATE]" at bounding box center [717, 295] width 158 height 28
click at [747, 326] on span "[DATE] - [DATE]" at bounding box center [710, 330] width 73 height 13
click at [788, 540] on button "Apply" at bounding box center [784, 531] width 77 height 25
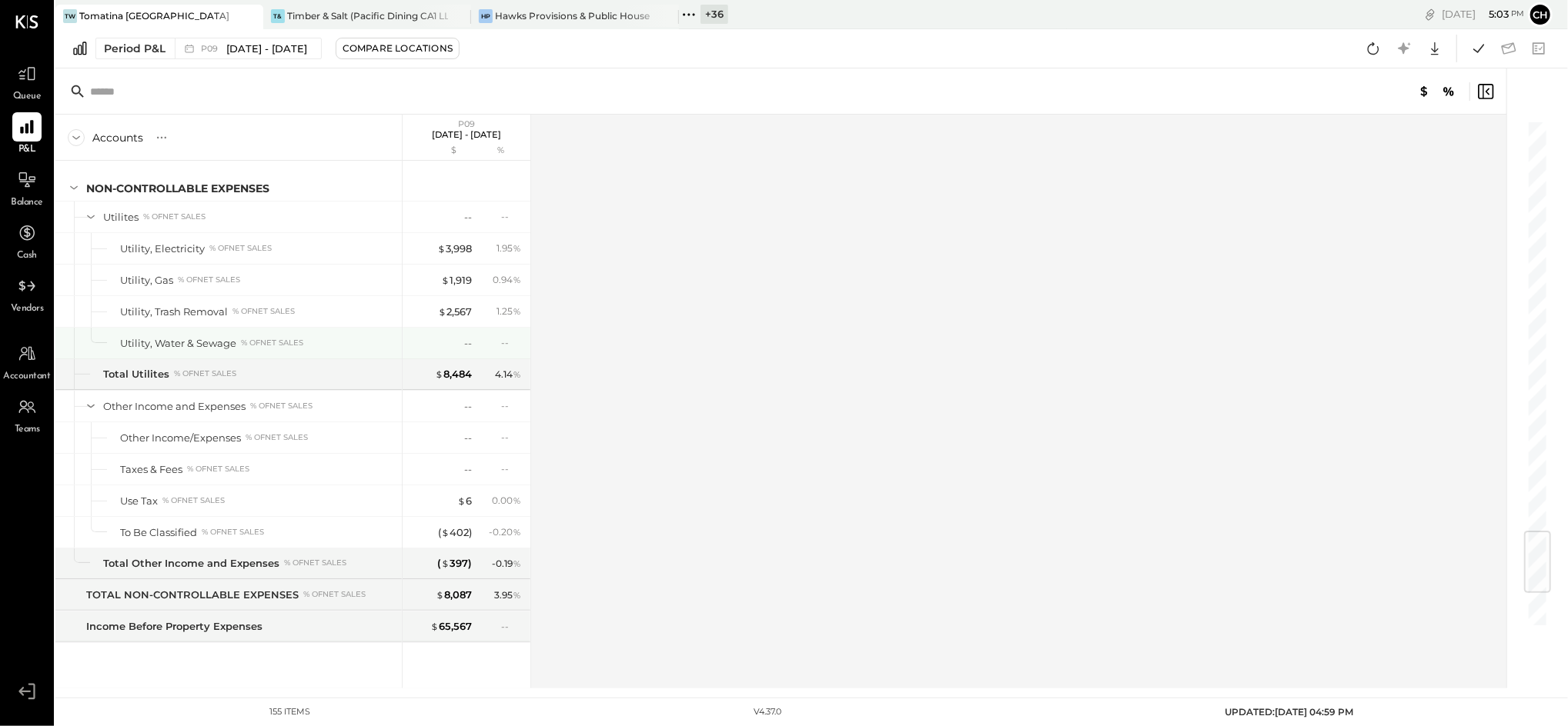
scroll to position [3769, 0]
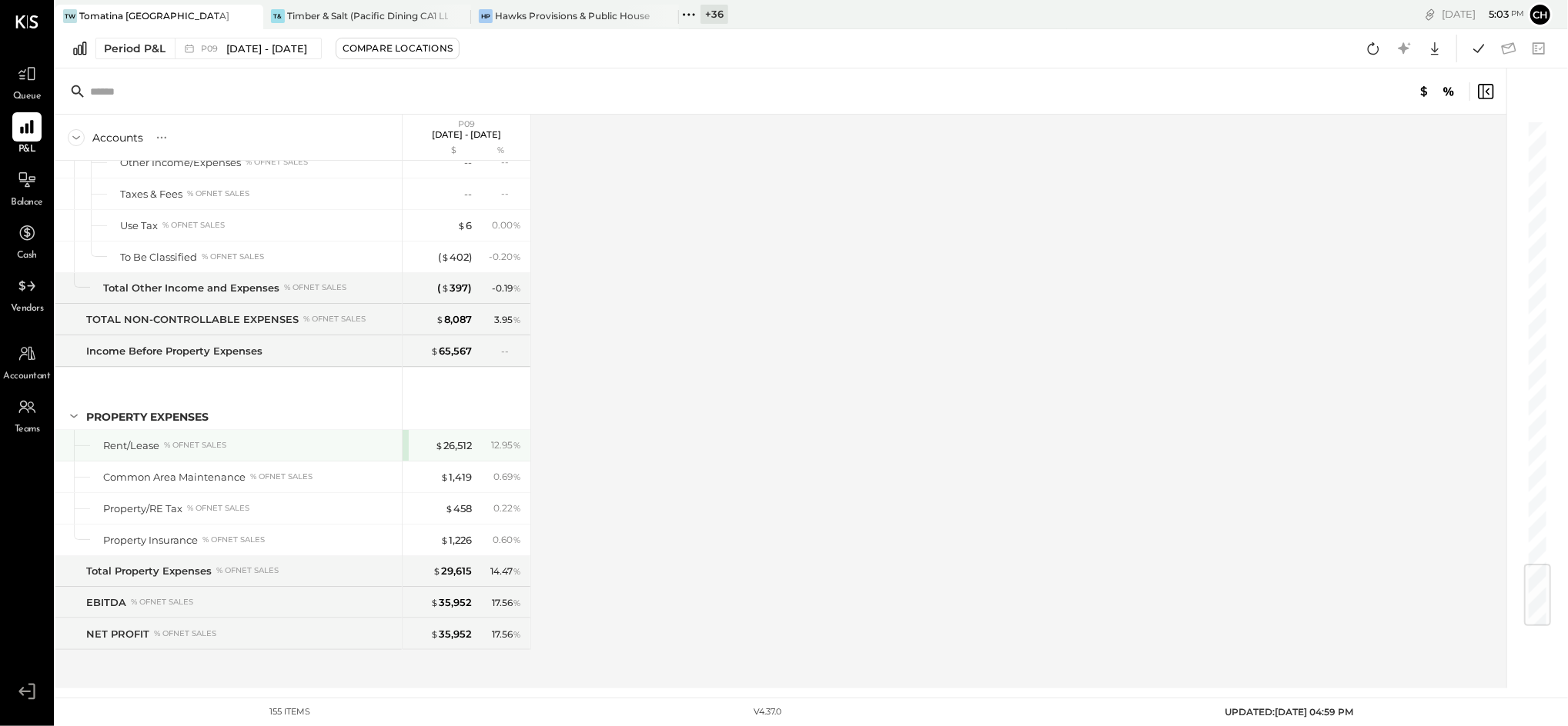
click at [404, 451] on div "$ 26,512 12.95 %" at bounding box center [466, 446] width 127 height 31
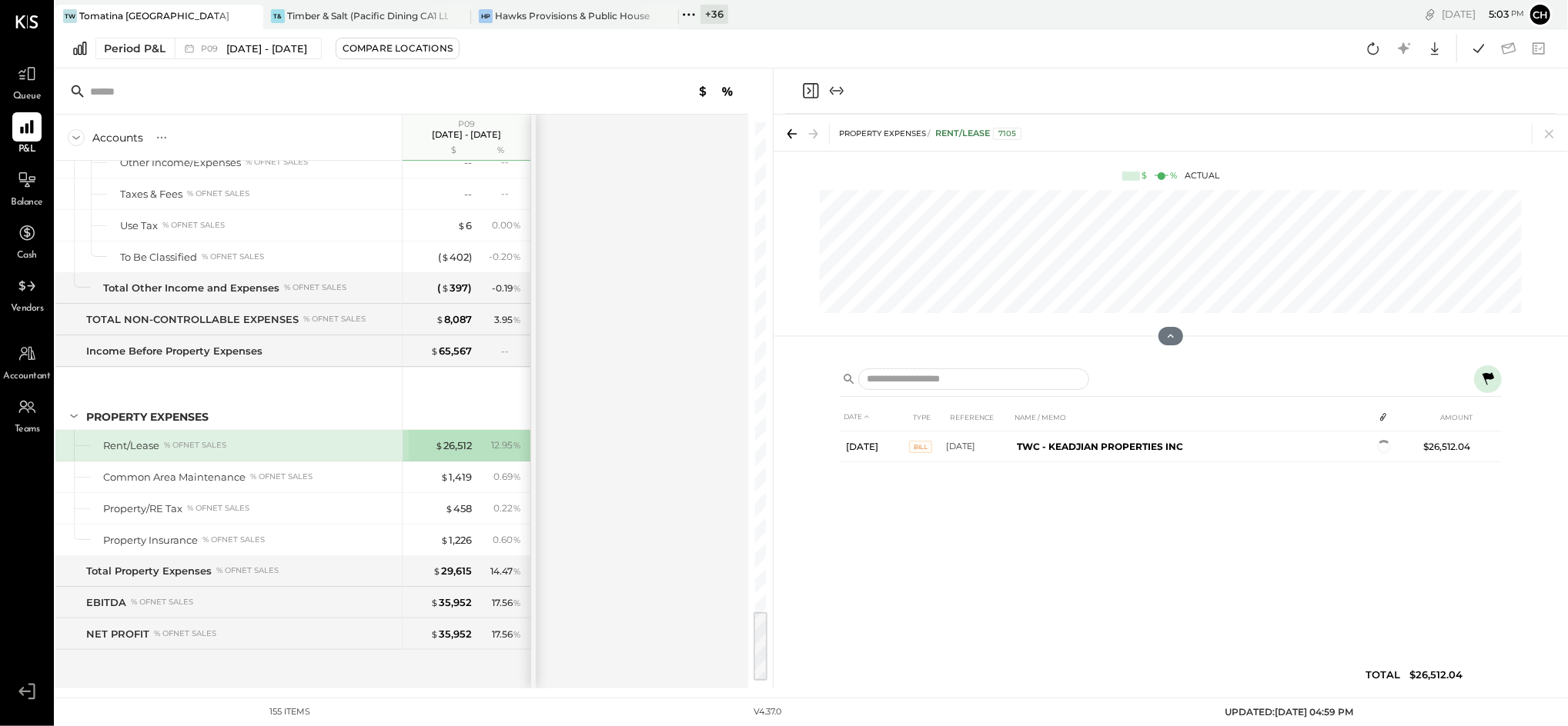
click at [1493, 376] on icon at bounding box center [1488, 378] width 11 height 12
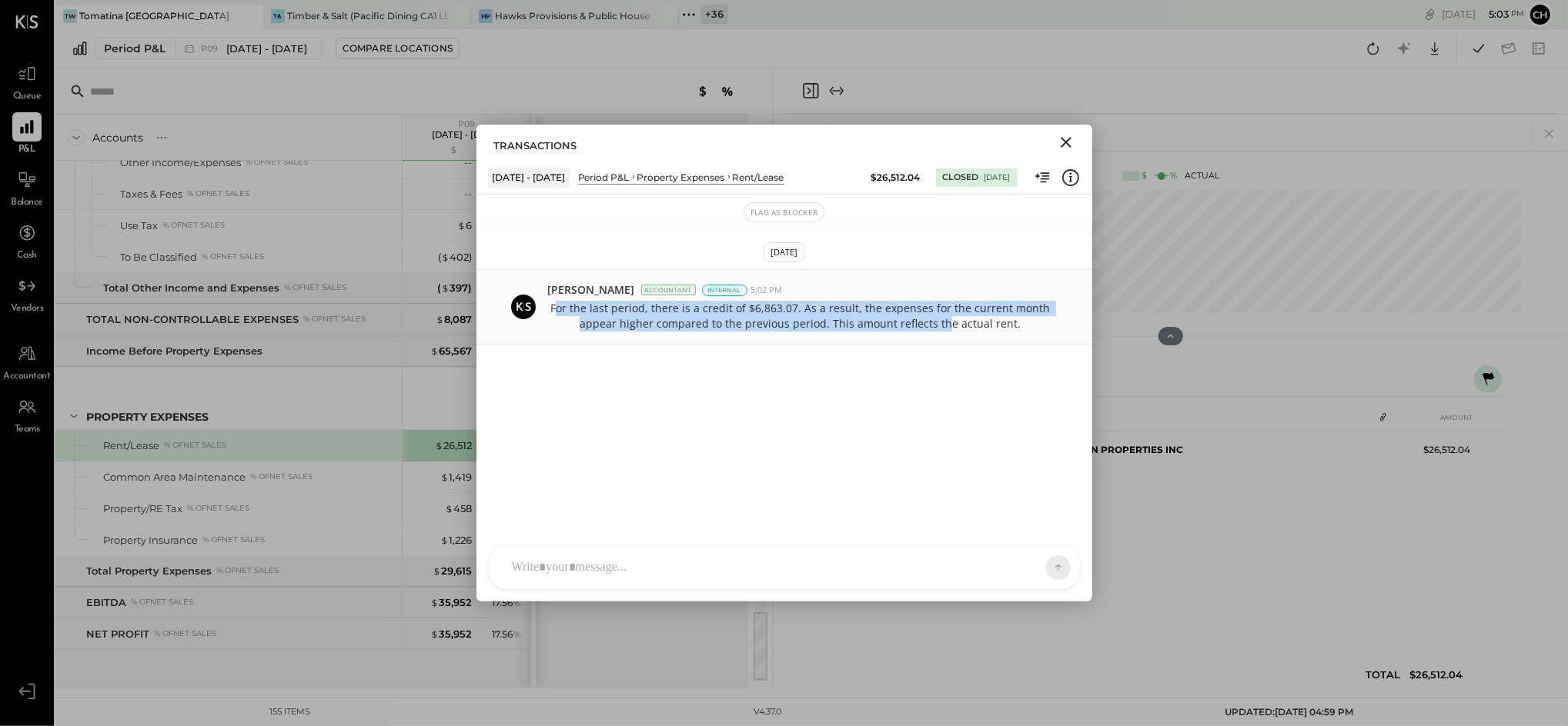
drag, startPoint x: 563, startPoint y: 309, endPoint x: 950, endPoint y: 317, distance: 387.1
click at [950, 317] on p "For the last period, there is a credit of $6,863.07. As a result, the expenses …" at bounding box center [801, 316] width 505 height 31
drag, startPoint x: 950, startPoint y: 317, endPoint x: 956, endPoint y: 409, distance: 92.2
click at [956, 409] on div "[DATE] [PERSON_NAME] Accountant Internal 5:02 PM For the last period, there is …" at bounding box center [784, 364] width 616 height 269
click at [1068, 143] on icon "Close" at bounding box center [1066, 142] width 19 height 19
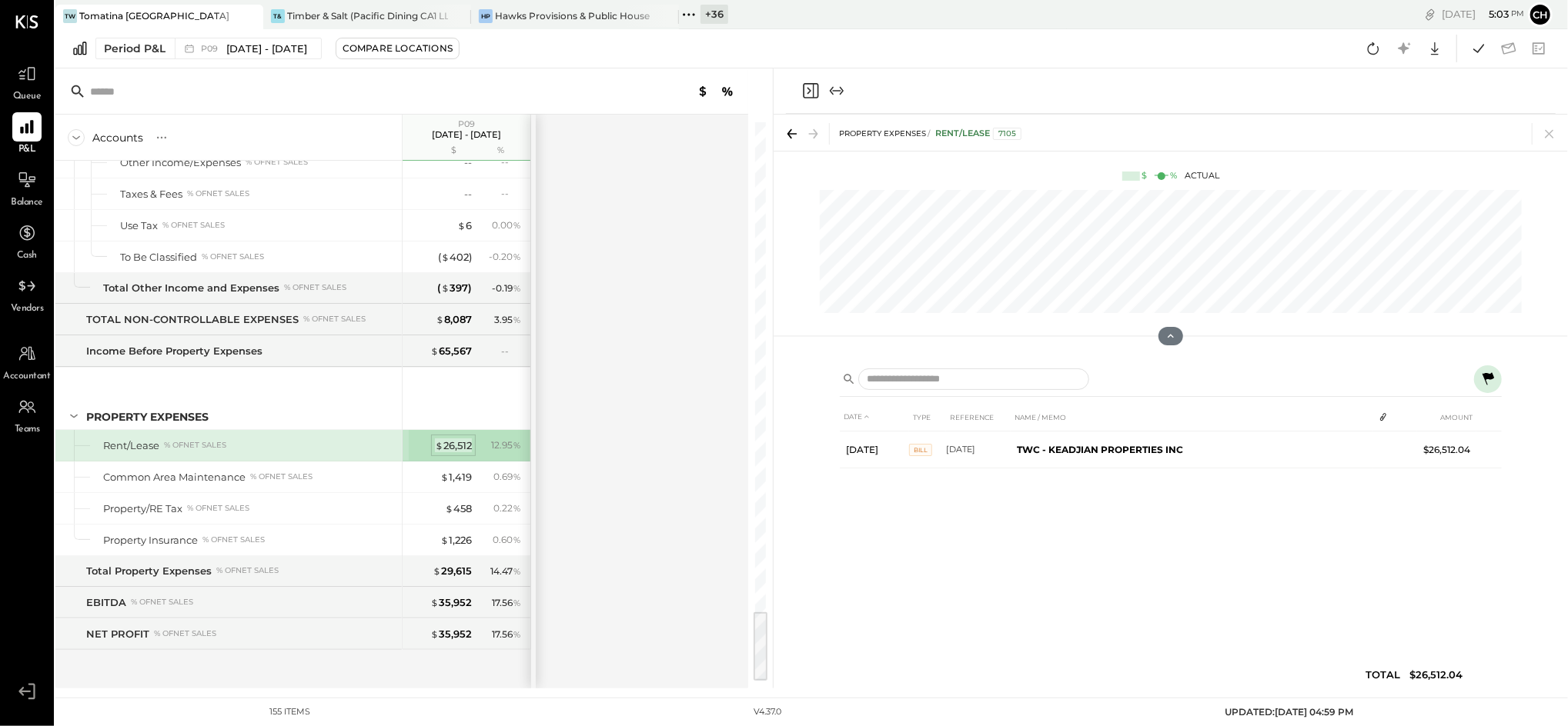
click at [461, 448] on div "$ 26,512" at bounding box center [453, 446] width 37 height 15
click at [1556, 131] on icon at bounding box center [1549, 134] width 22 height 22
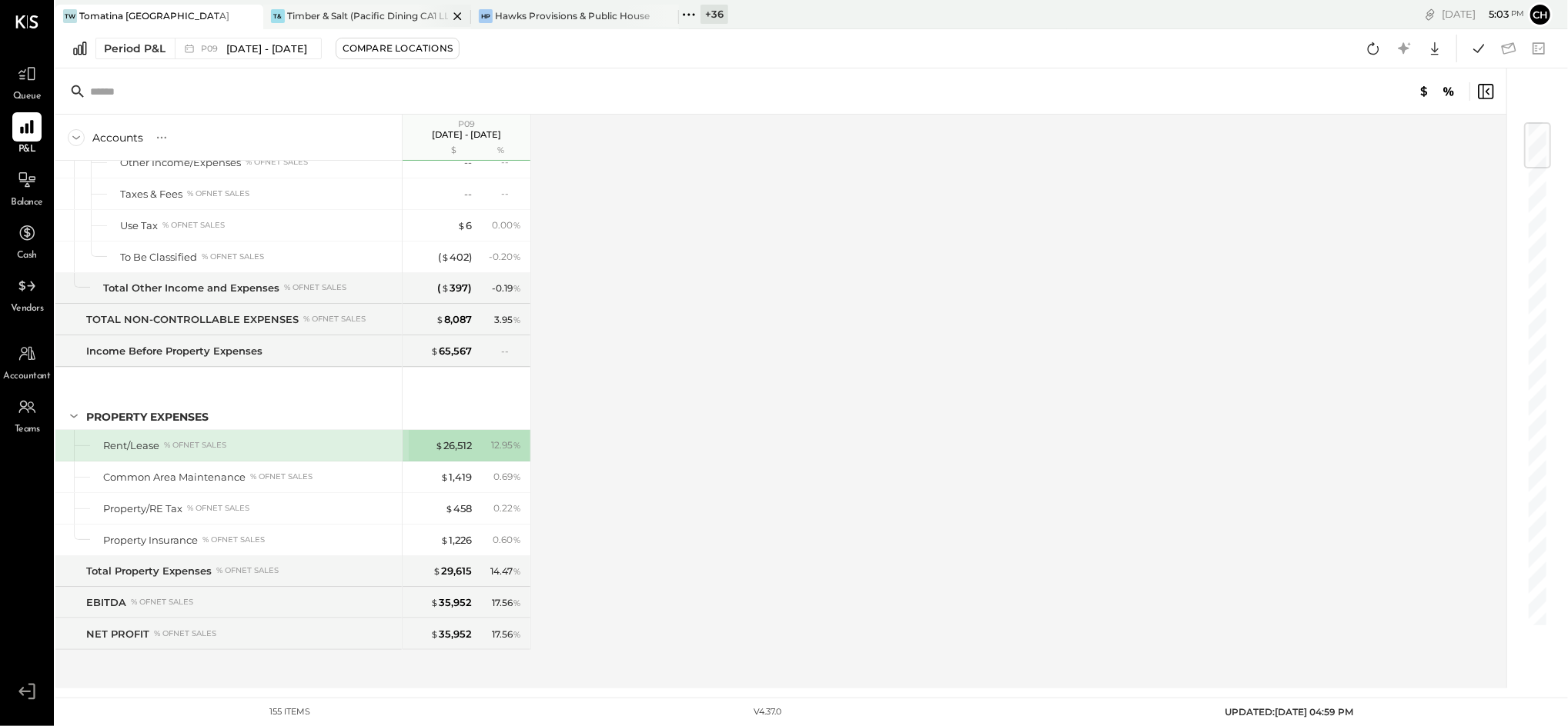
click at [341, 9] on div "Timber & Salt (Pacific Dining CA1 LLC)" at bounding box center [368, 15] width 161 height 13
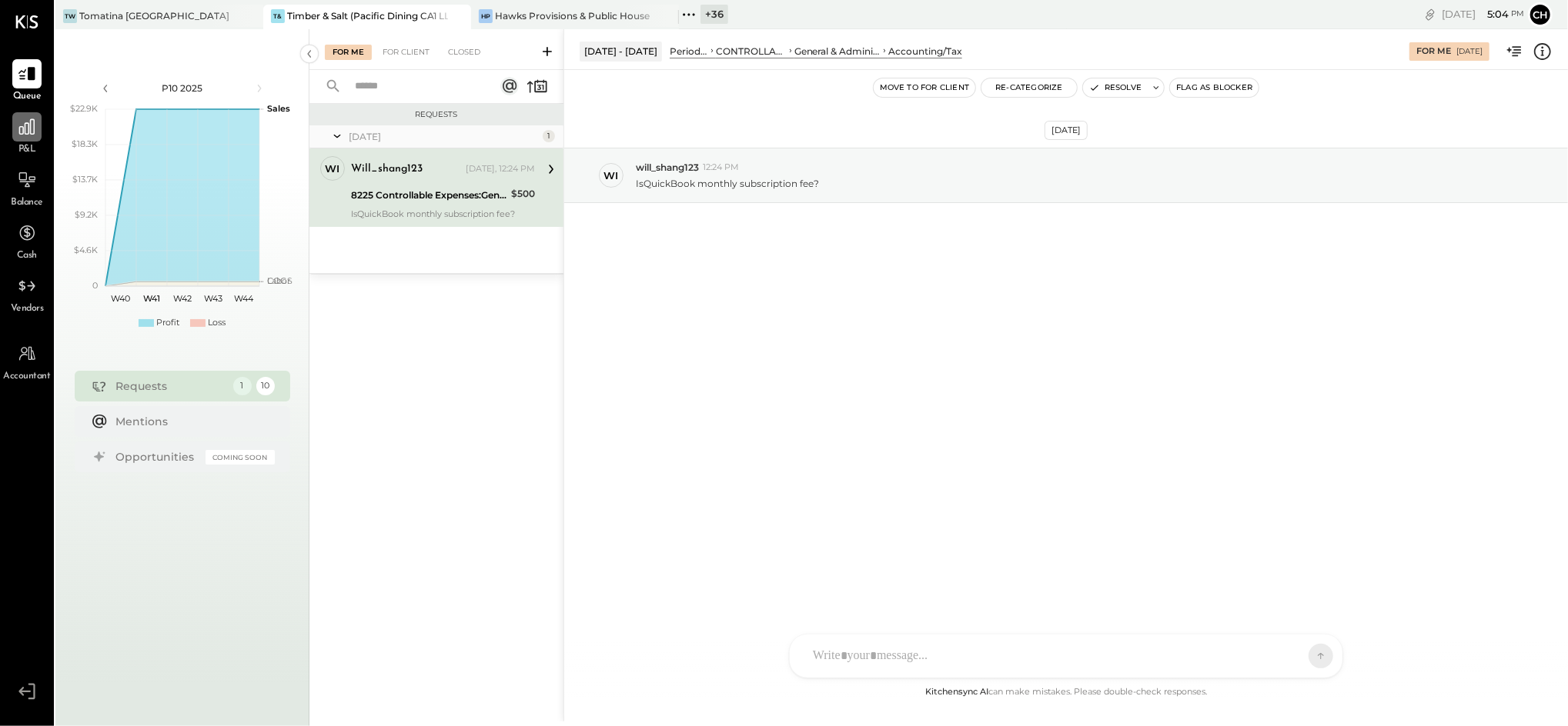
click at [25, 124] on icon at bounding box center [27, 127] width 20 height 20
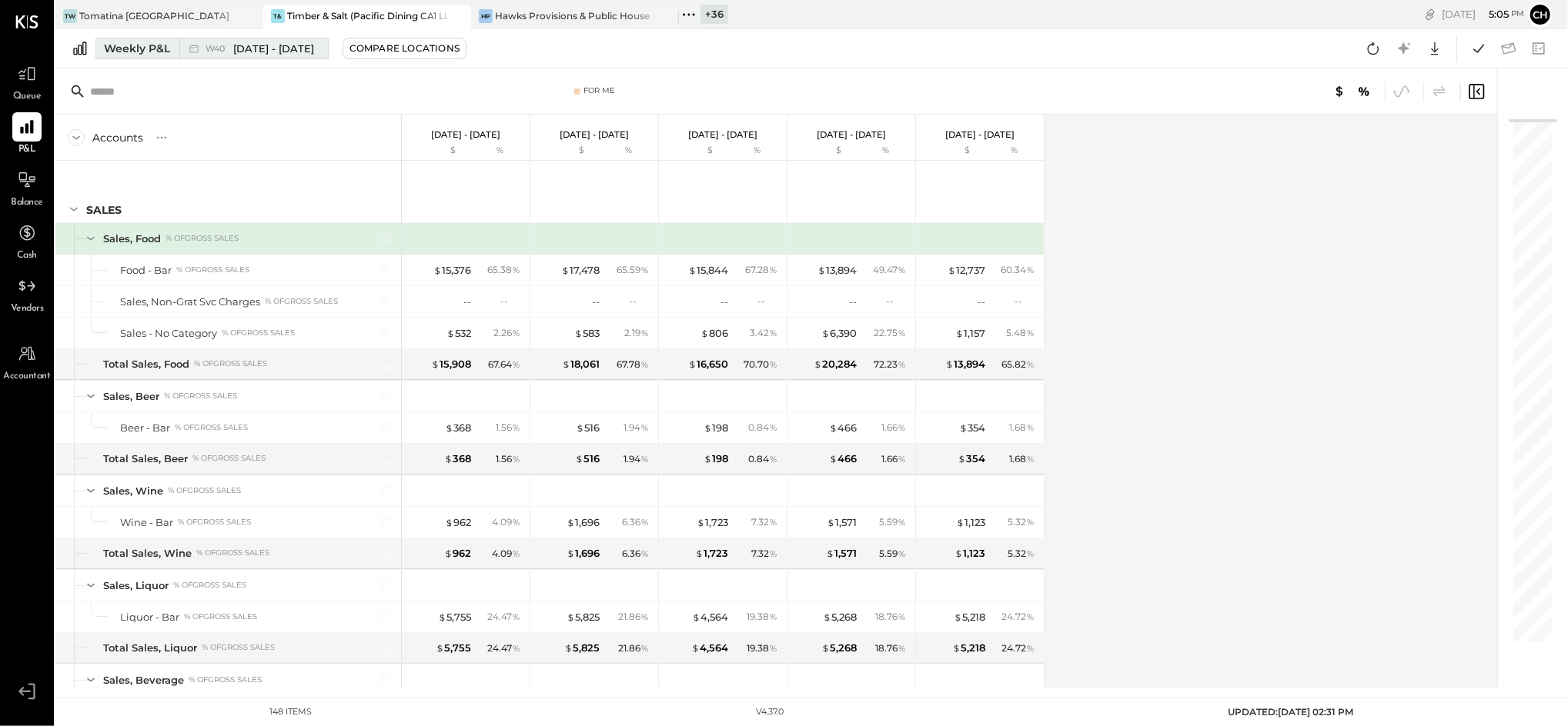
click at [127, 45] on div "Weekly P&L" at bounding box center [137, 48] width 66 height 15
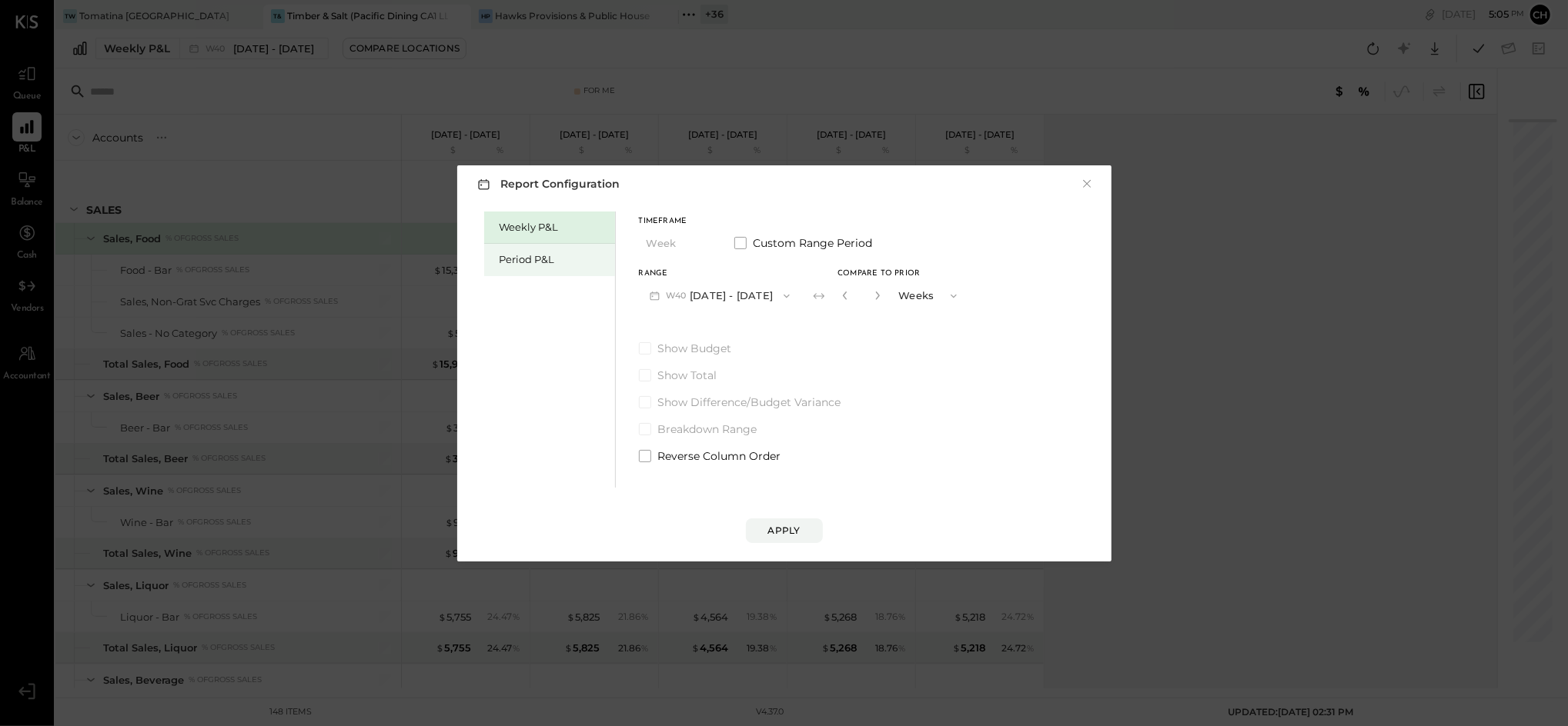
click at [509, 255] on div "Period P&L" at bounding box center [554, 259] width 108 height 15
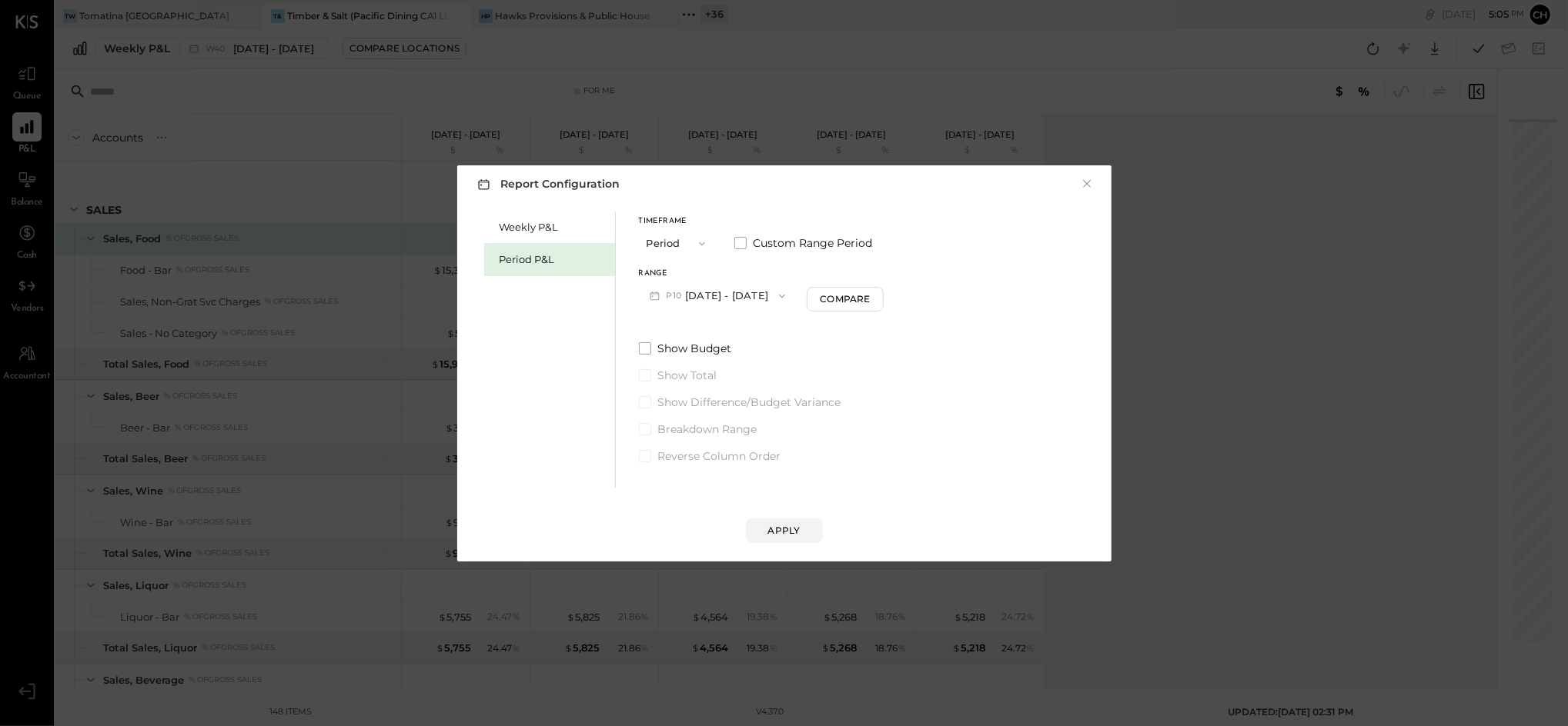
click at [753, 288] on button "P10 [DATE] - [DATE]" at bounding box center [717, 295] width 158 height 28
click at [730, 332] on span "[DATE] - [DATE]" at bounding box center [710, 330] width 73 height 13
click at [842, 291] on button "Compare" at bounding box center [846, 299] width 77 height 25
click at [874, 297] on icon "button" at bounding box center [876, 296] width 4 height 9
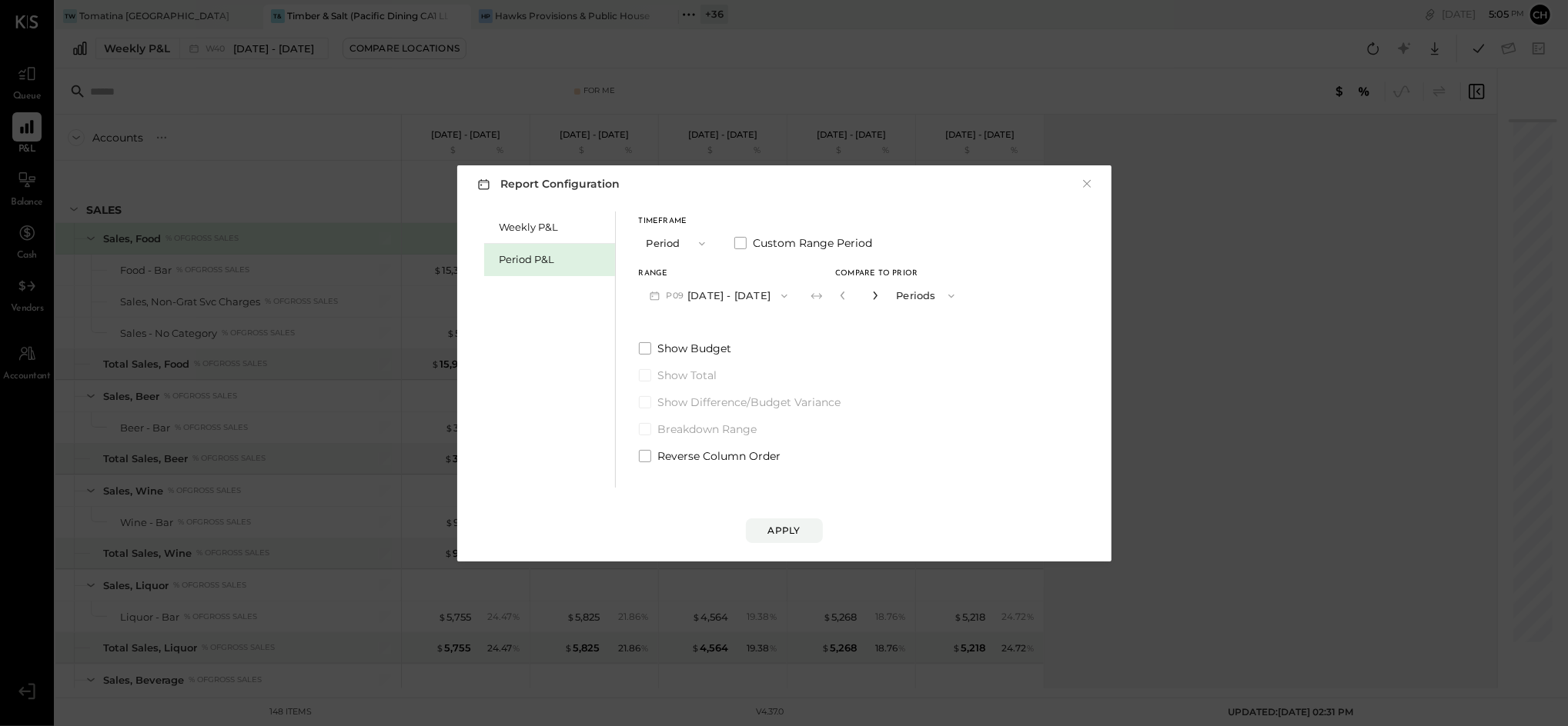
click at [874, 297] on icon "button" at bounding box center [876, 296] width 4 height 9
type input "*"
click at [787, 534] on div "Apply" at bounding box center [784, 530] width 32 height 13
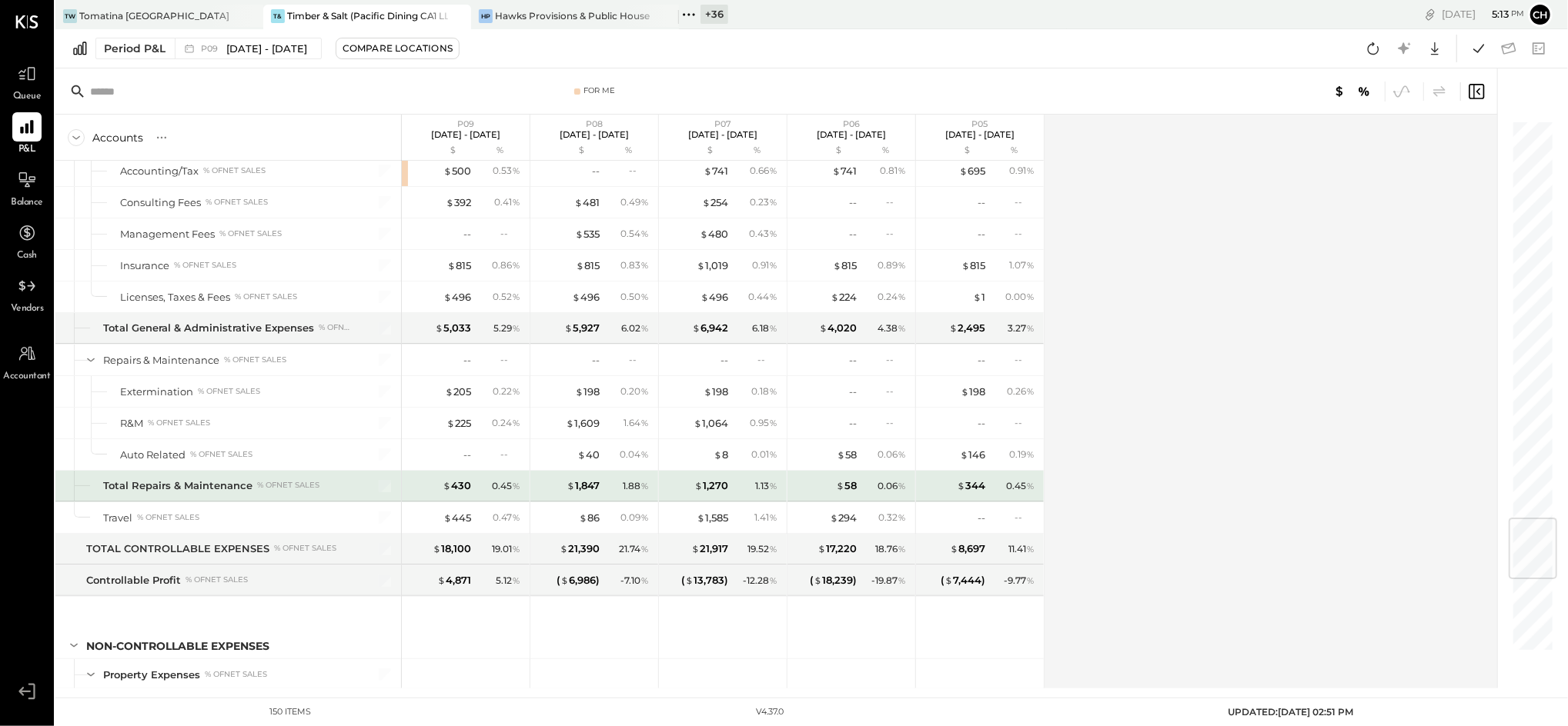
scroll to position [3590, 0]
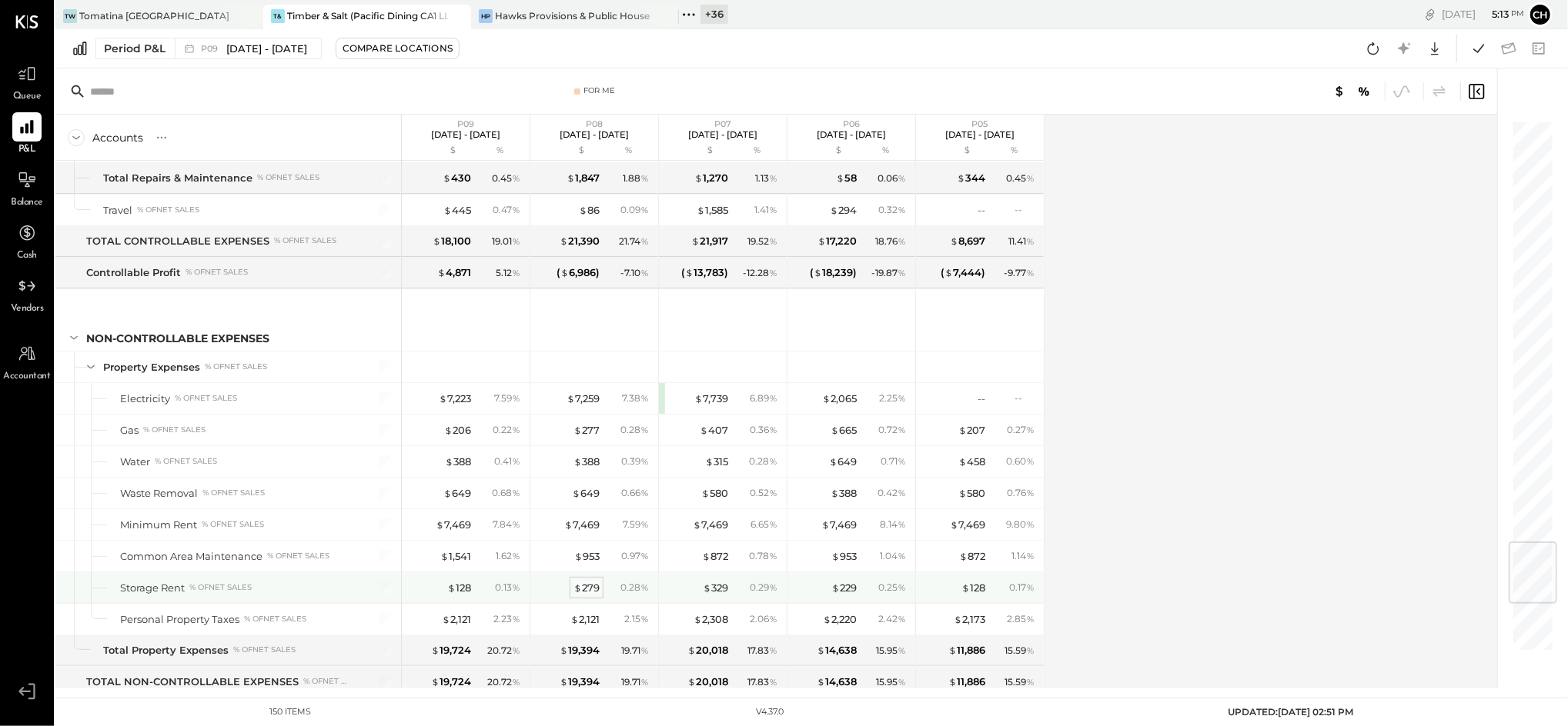
click at [581, 591] on span "$" at bounding box center [577, 587] width 9 height 12
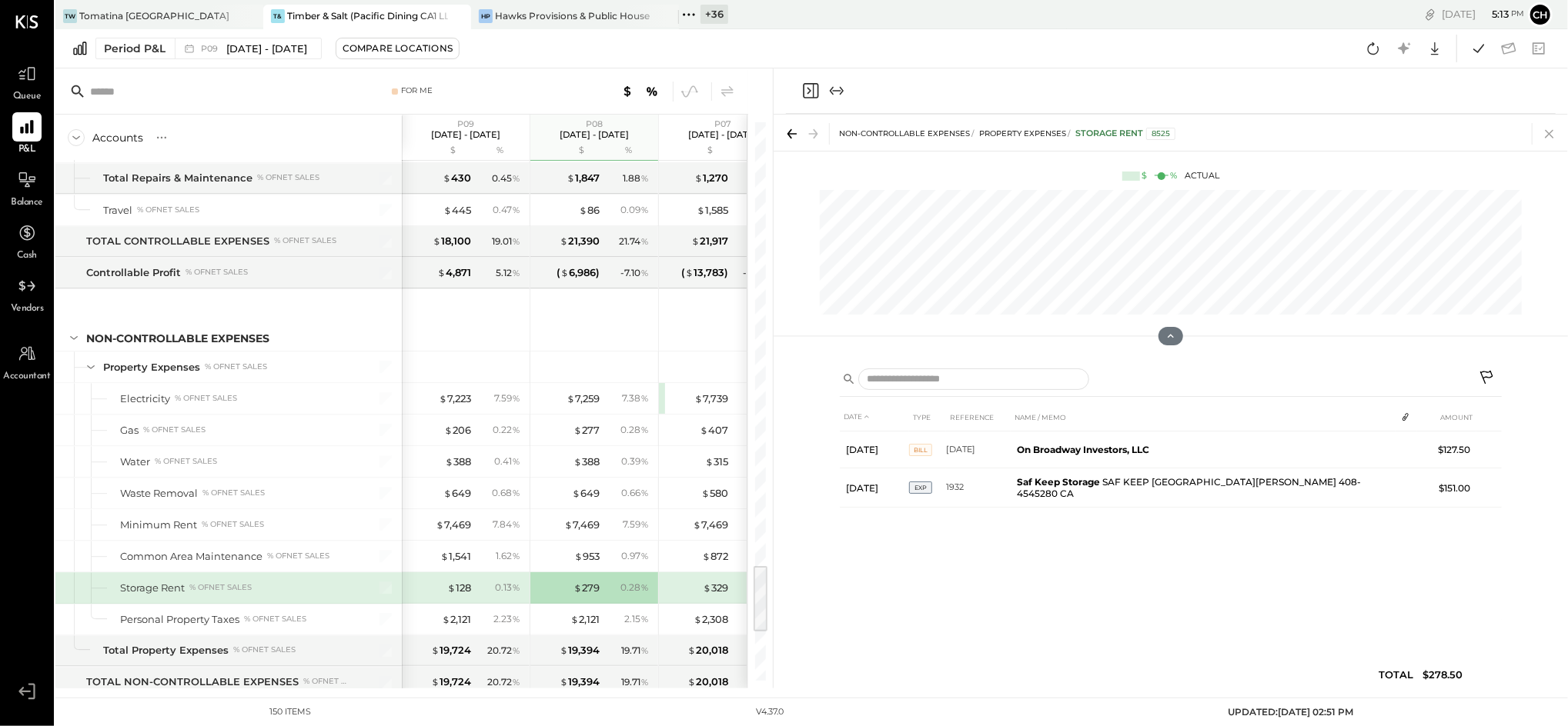
click at [1549, 142] on icon at bounding box center [1549, 134] width 22 height 22
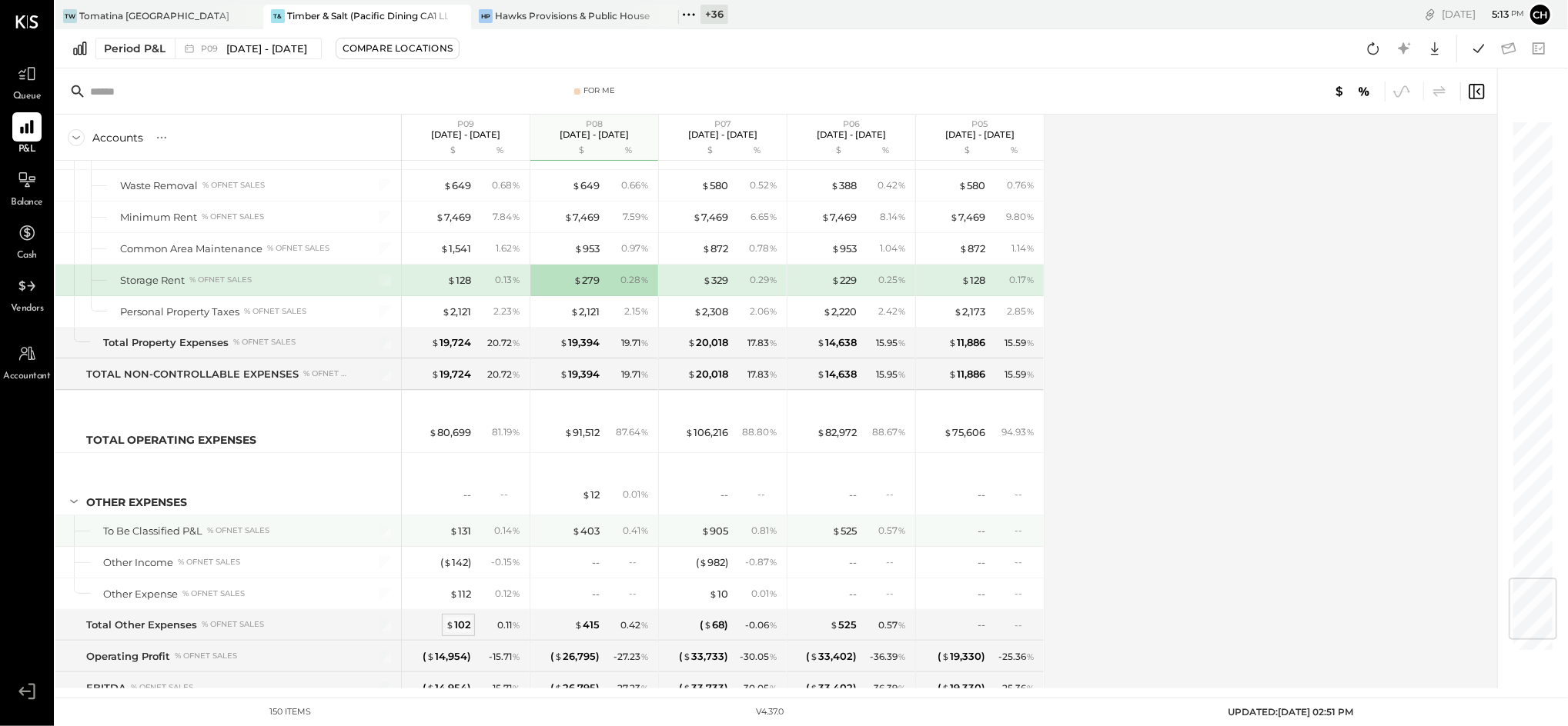
scroll to position [3990, 0]
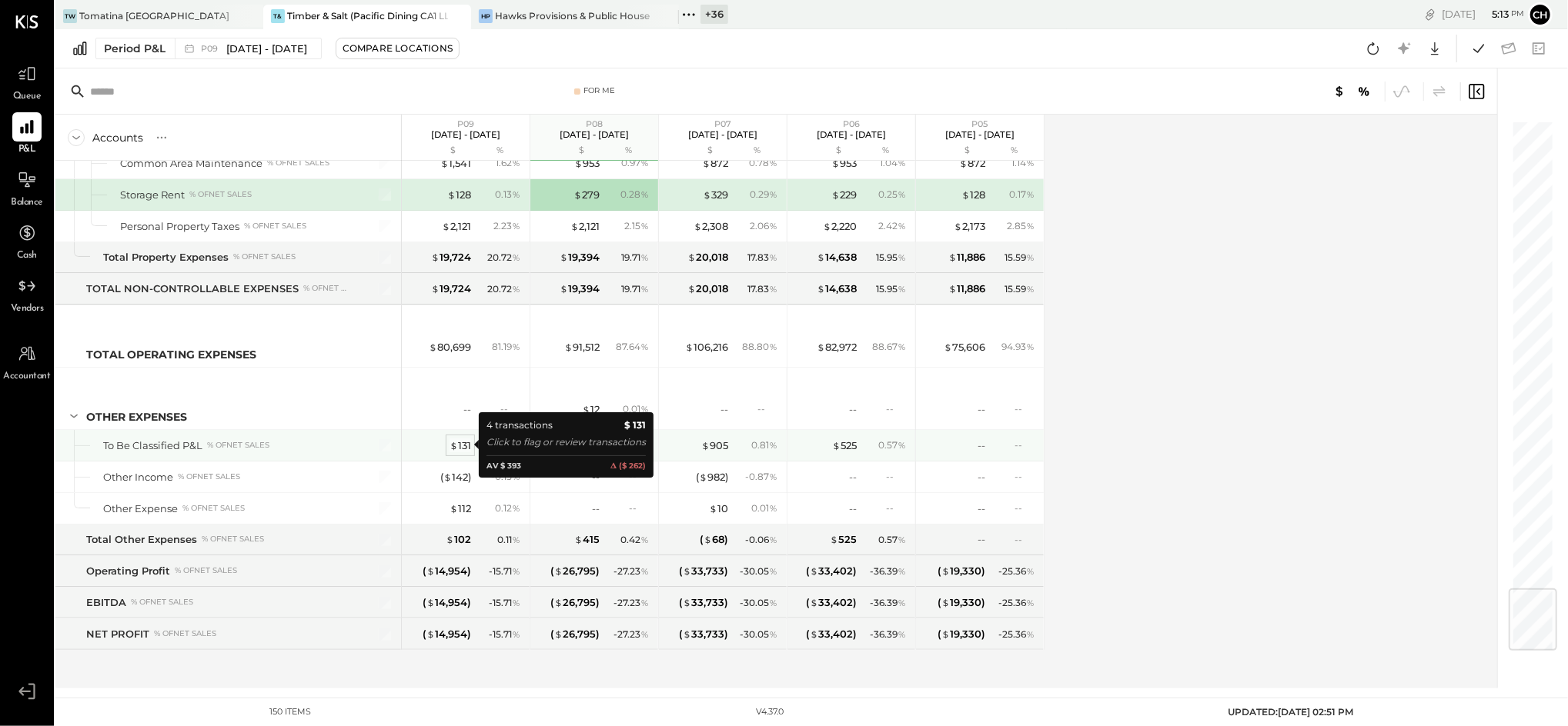
click at [466, 443] on div "$ 131" at bounding box center [460, 446] width 22 height 15
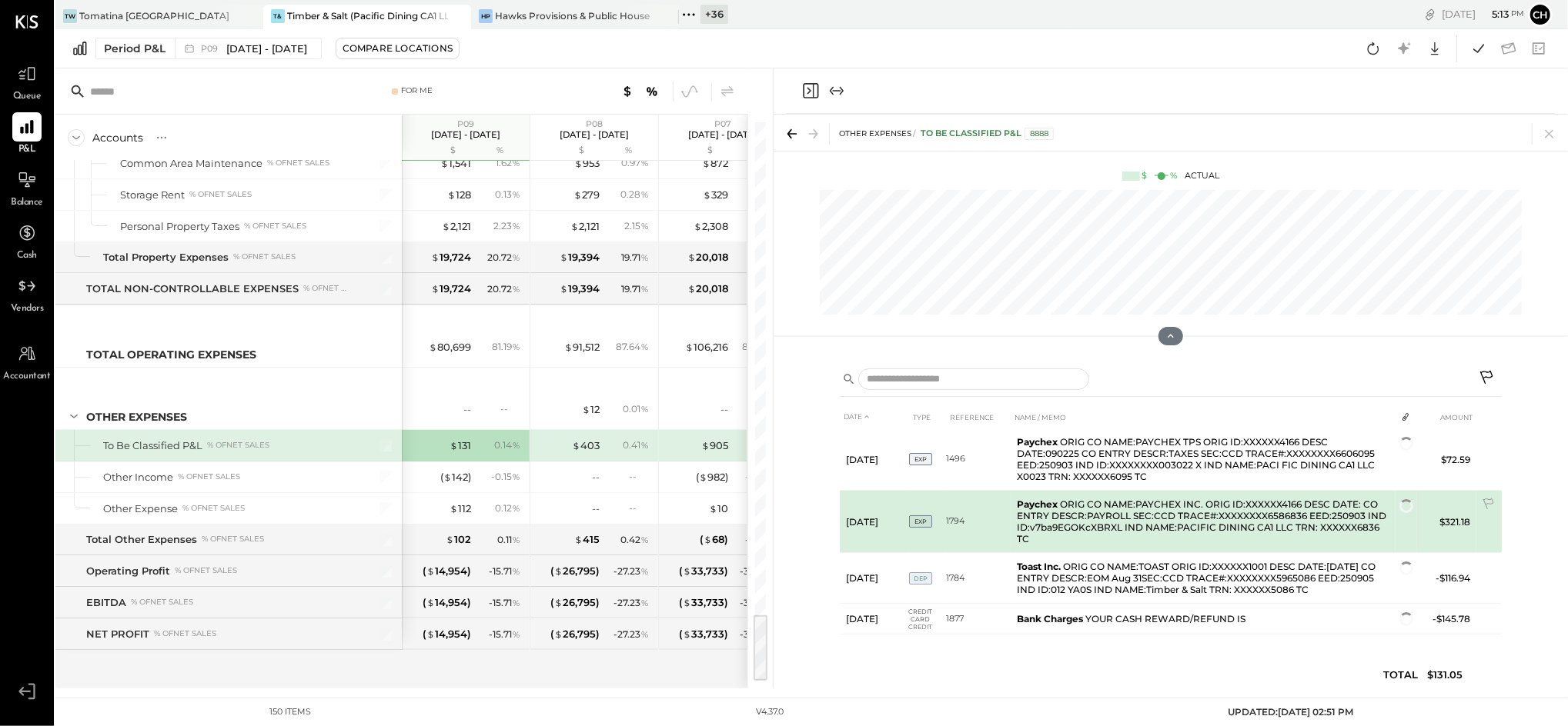
scroll to position [8, 0]
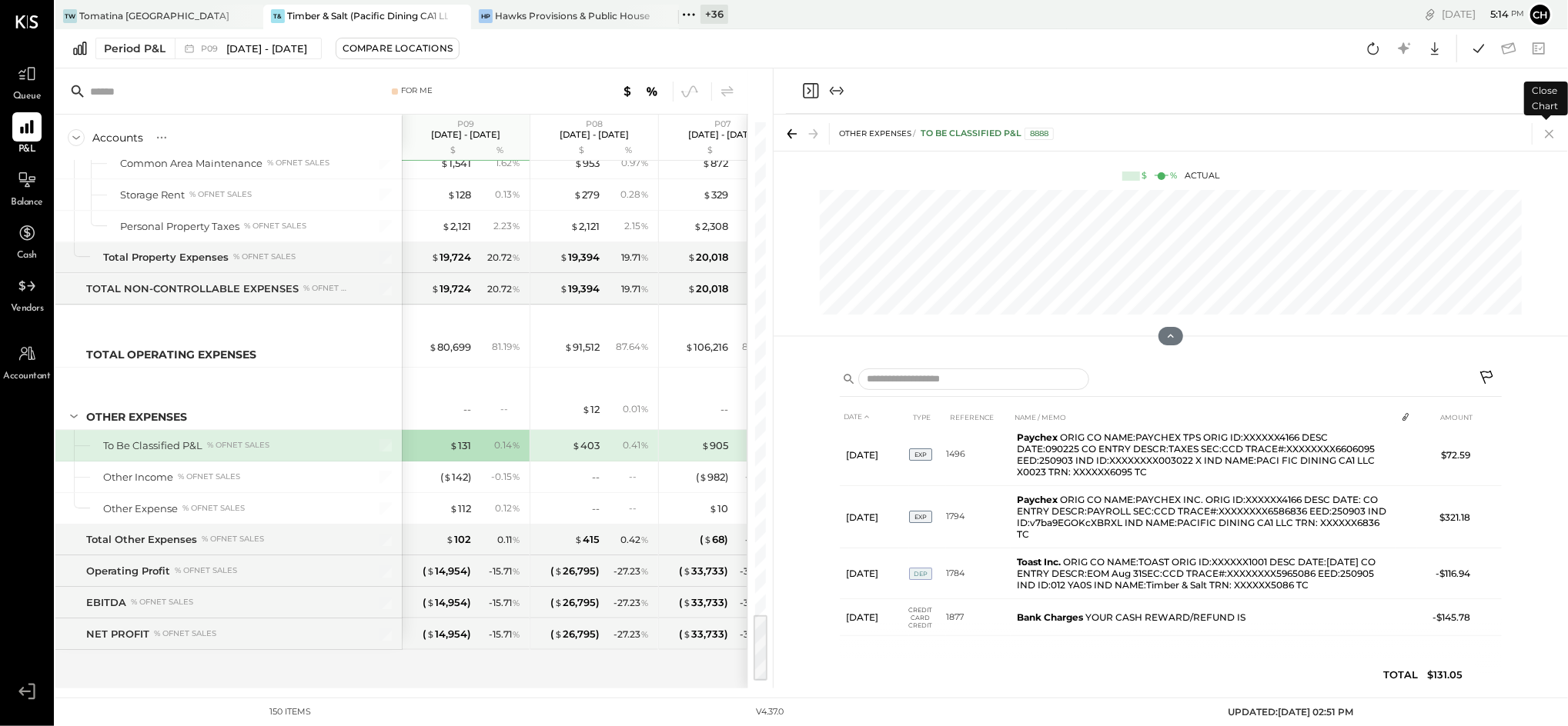
click at [1545, 139] on icon at bounding box center [1549, 134] width 22 height 22
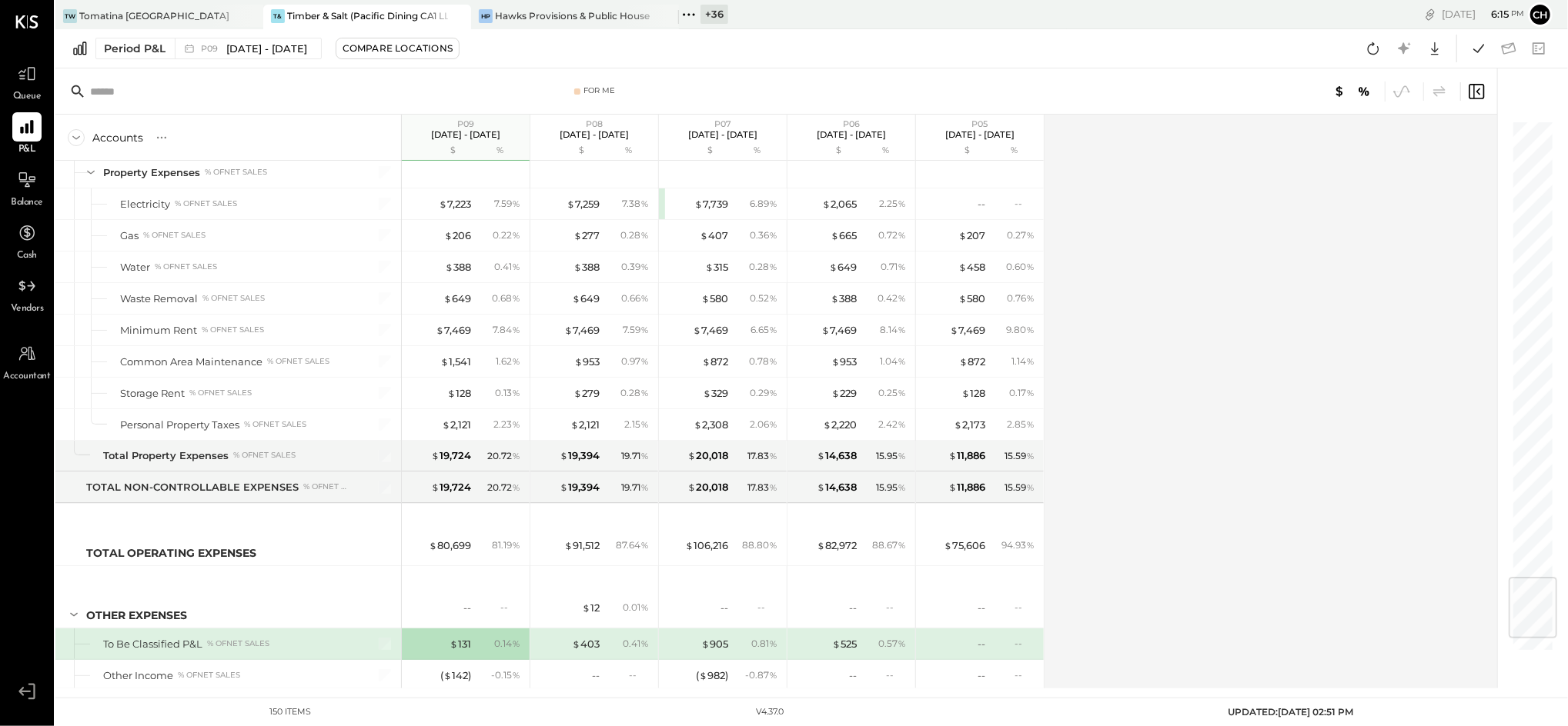
scroll to position [3990, 0]
